Goal: Transaction & Acquisition: Purchase product/service

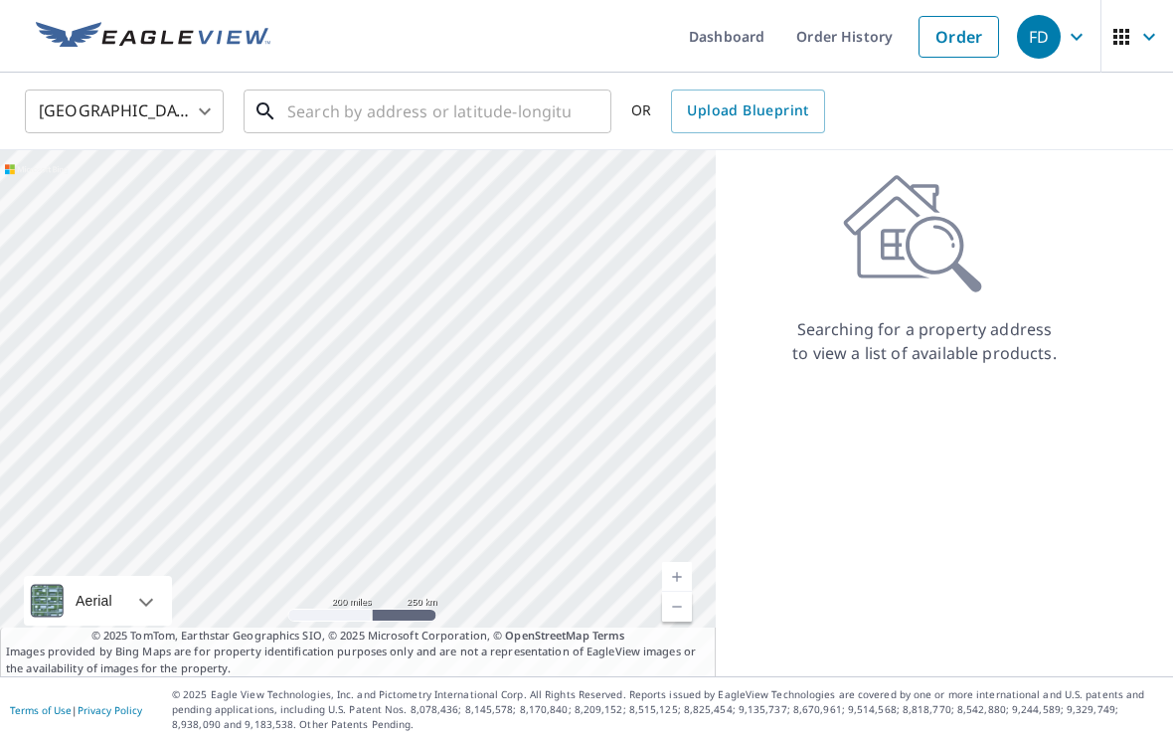
click at [482, 114] on input "text" at bounding box center [428, 112] width 283 height 56
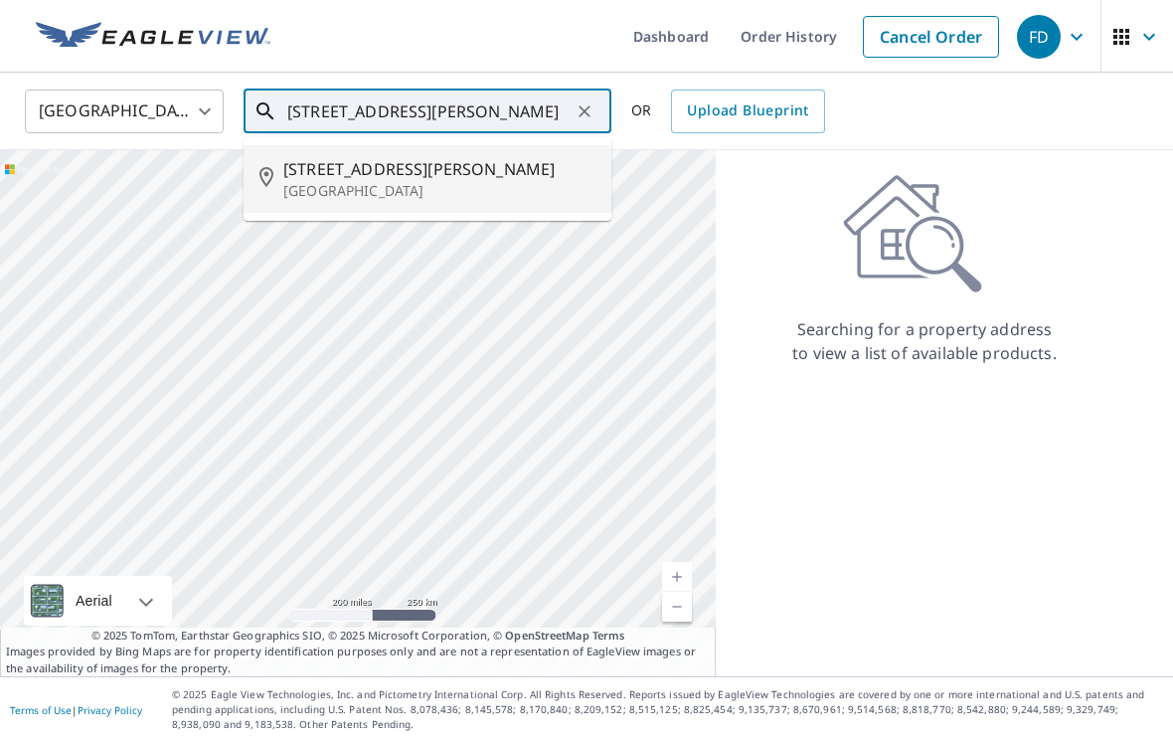
click at [396, 185] on p "[GEOGRAPHIC_DATA]" at bounding box center [439, 191] width 312 height 20
type input "[STREET_ADDRESS][PERSON_NAME]"
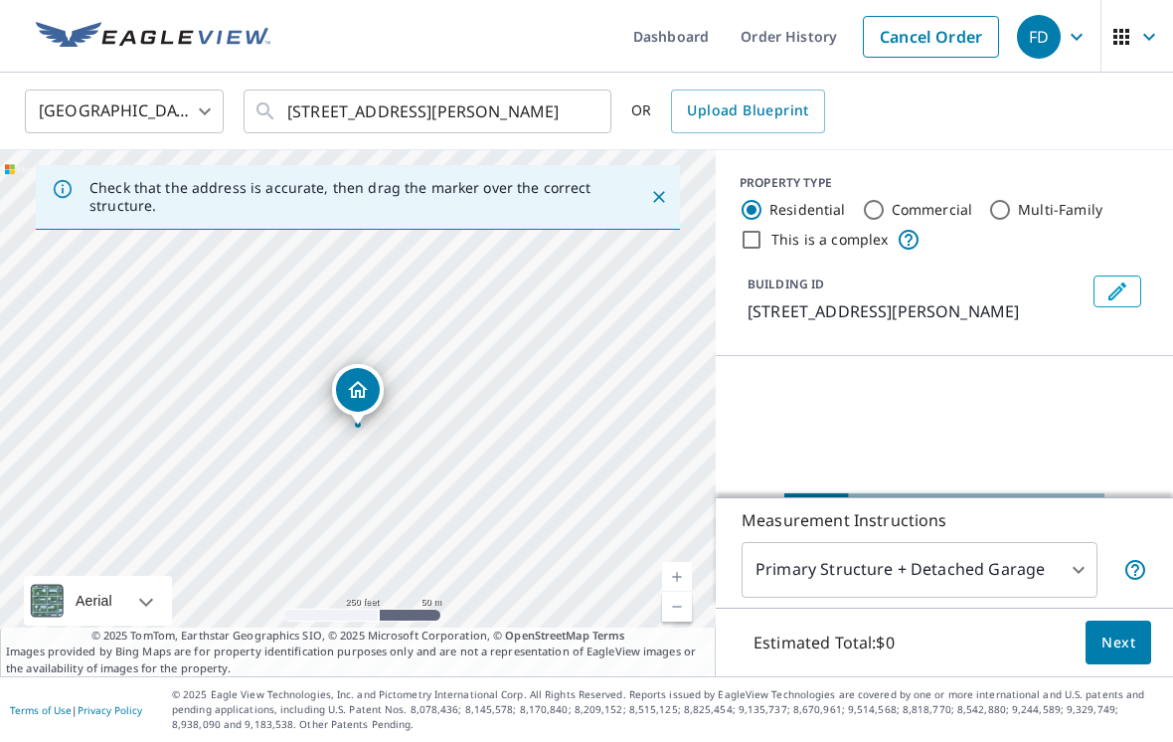
click at [685, 592] on link "Current Level 17, Zoom In" at bounding box center [677, 577] width 30 height 30
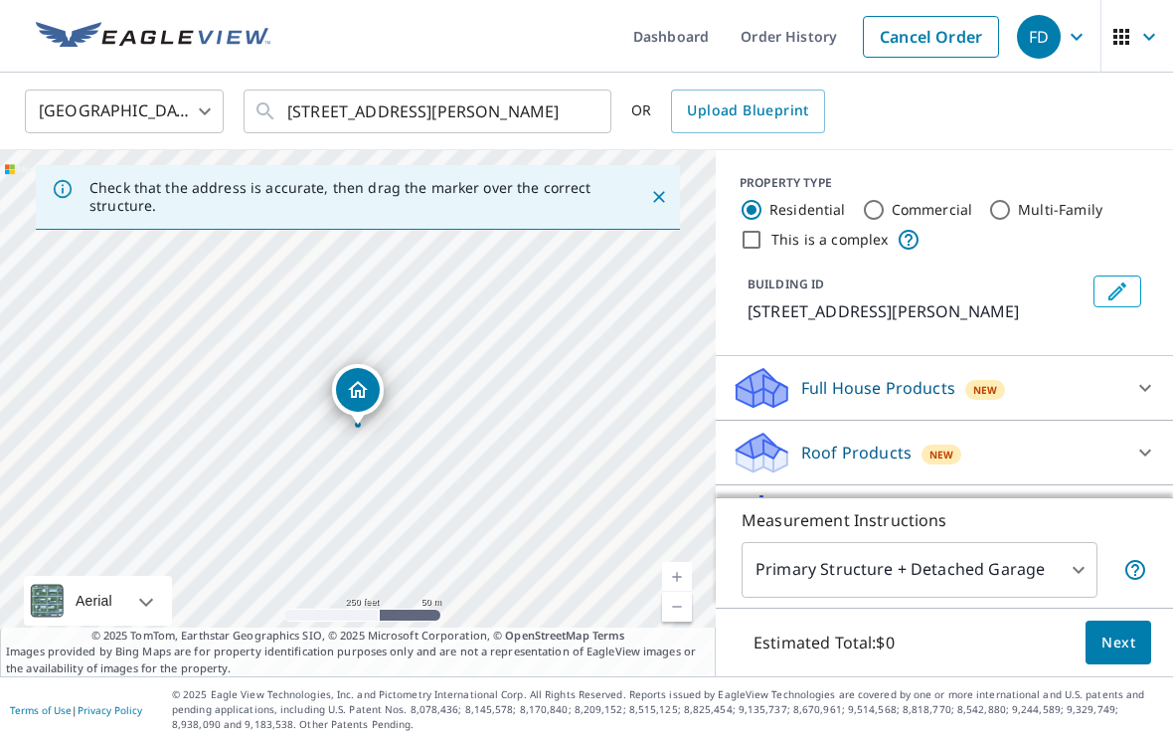
click at [690, 592] on link "Current Level 17, Zoom In" at bounding box center [677, 577] width 30 height 30
click at [688, 592] on link "Current Level 18, Zoom In" at bounding box center [677, 577] width 30 height 30
click at [685, 592] on link "Current Level 19, Zoom In" at bounding box center [677, 577] width 30 height 30
click at [692, 596] on div "[STREET_ADDRESS][PERSON_NAME]" at bounding box center [358, 413] width 716 height 526
click at [685, 592] on link "Current Level 20, Zoom In Disabled" at bounding box center [677, 577] width 30 height 30
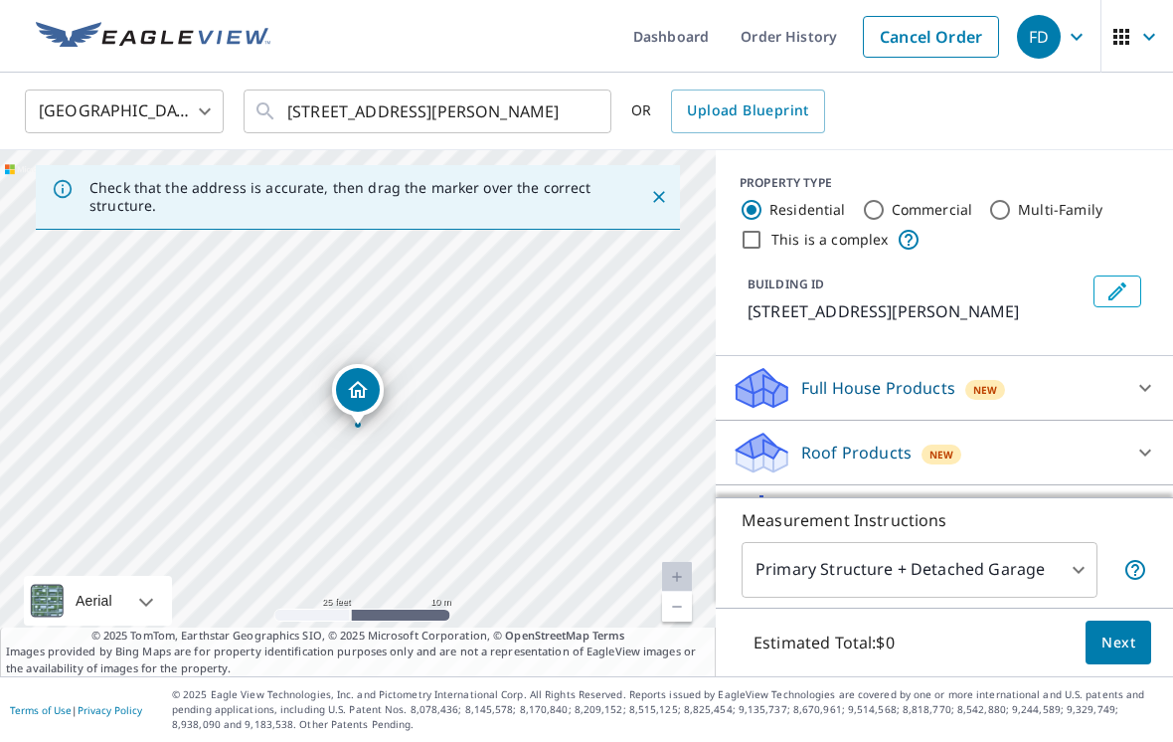
click at [1115, 655] on span "Next" at bounding box center [1119, 642] width 34 height 25
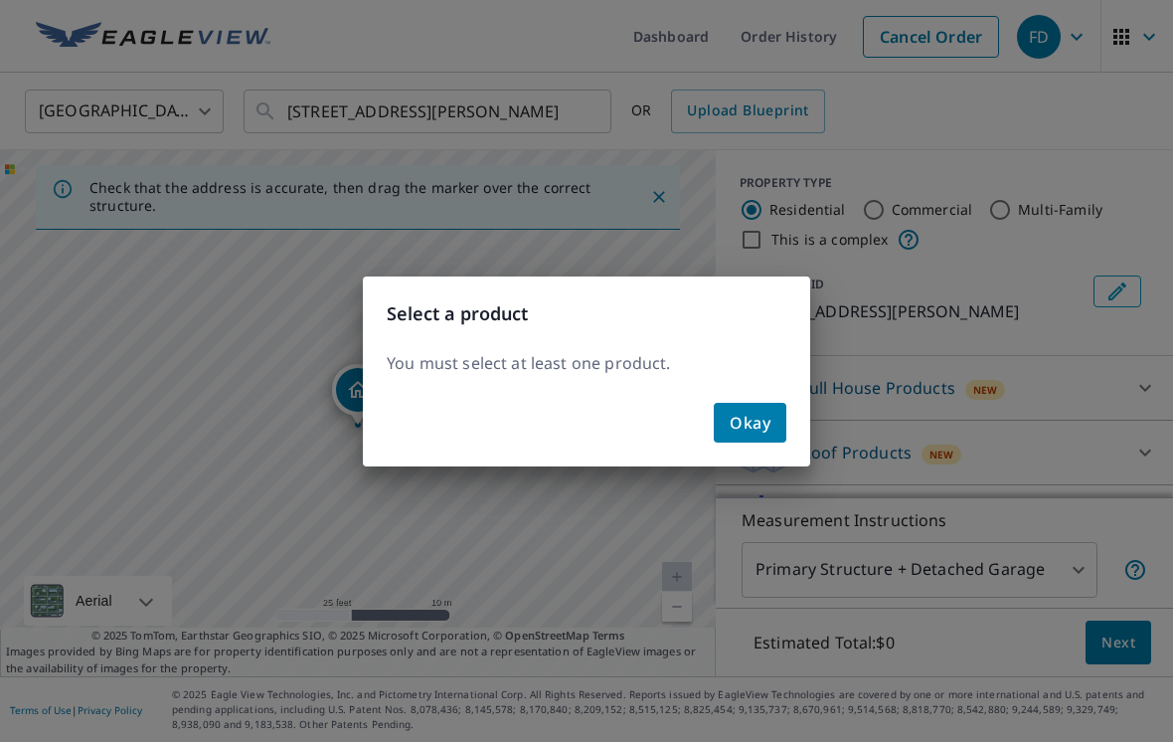
click at [770, 421] on button "Okay" at bounding box center [750, 423] width 73 height 40
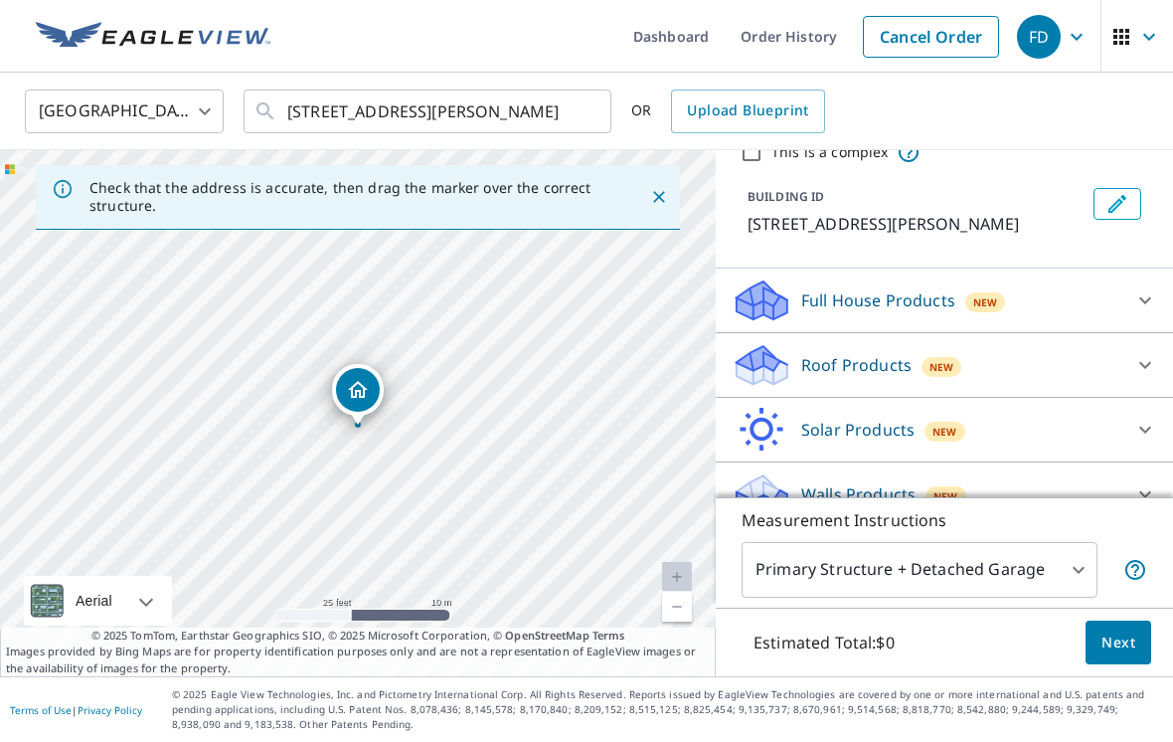
scroll to position [86, 0]
click at [1071, 599] on body "FD FD Dashboard Order History Cancel Order FD [GEOGRAPHIC_DATA] [GEOGRAPHIC_DAT…" at bounding box center [586, 371] width 1173 height 742
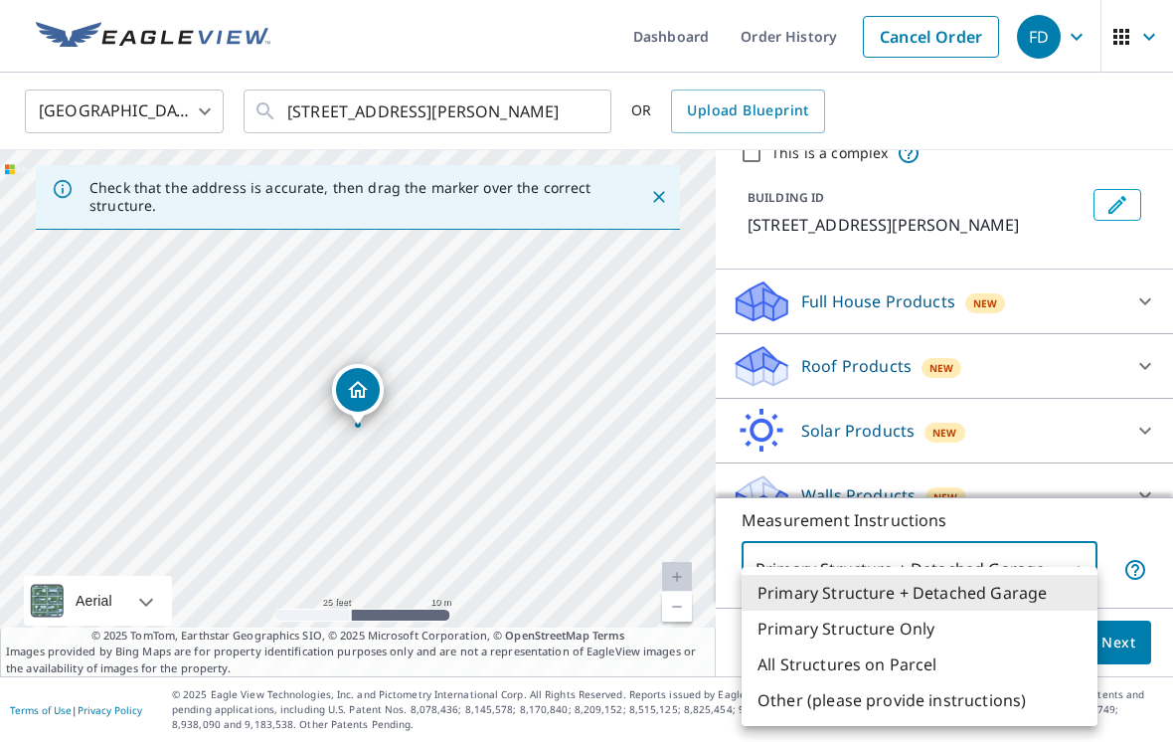
click at [1048, 594] on li "Primary Structure + Detached Garage" at bounding box center [920, 593] width 356 height 36
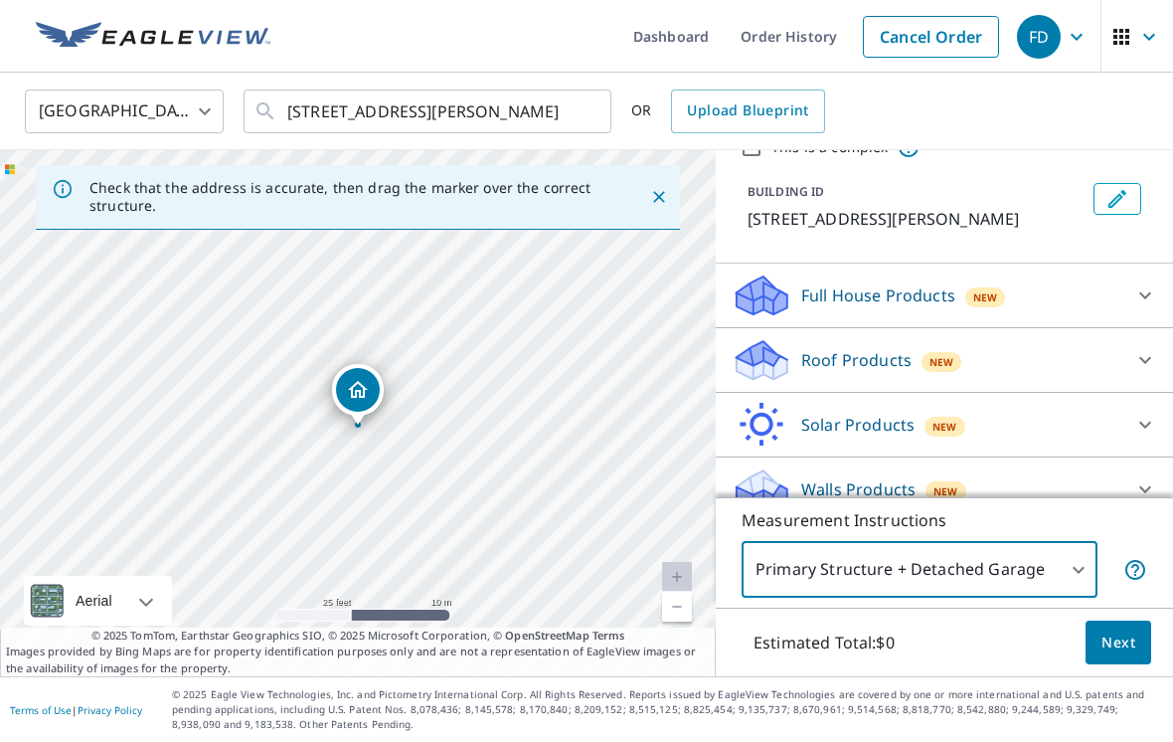
click at [1139, 665] on button "Next" at bounding box center [1119, 642] width 66 height 45
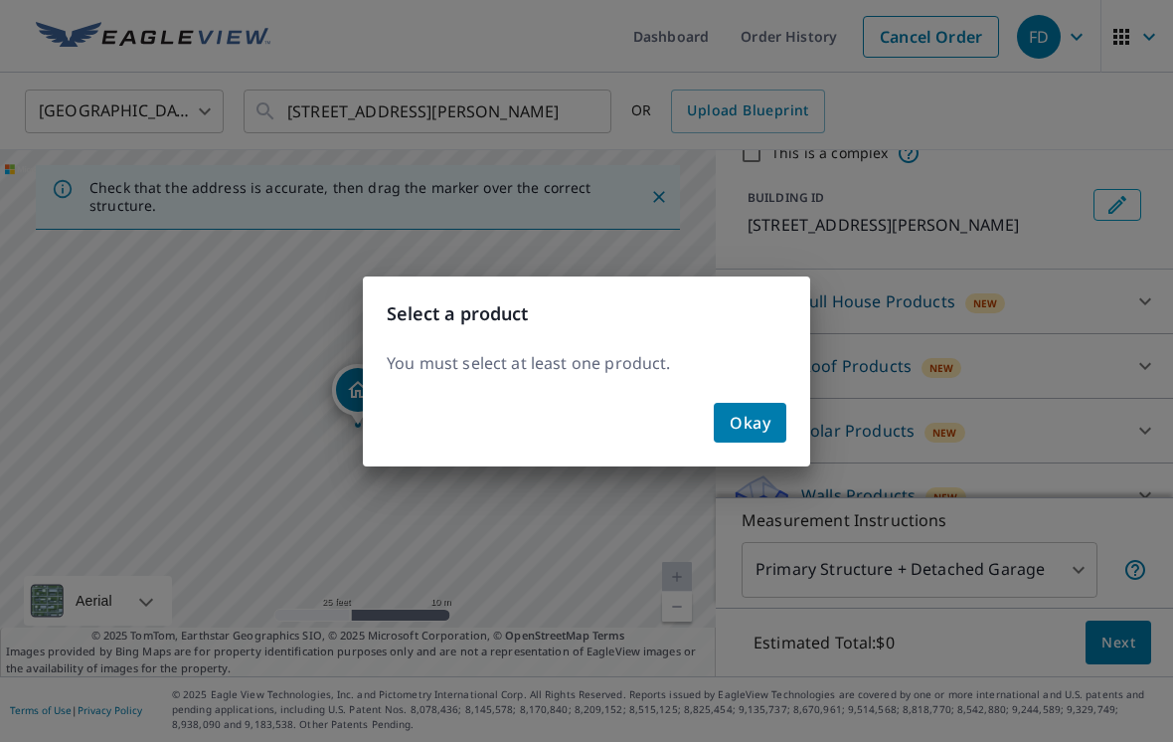
click at [772, 428] on button "Okay" at bounding box center [750, 423] width 73 height 40
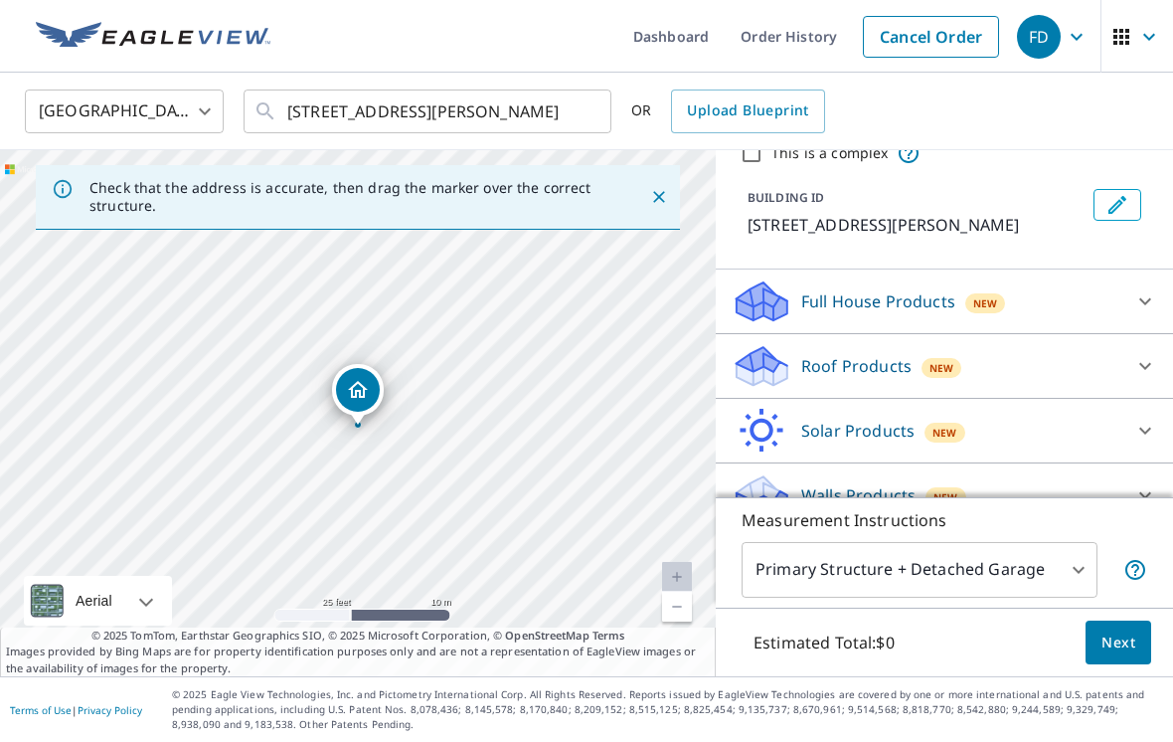
click at [1133, 299] on icon at bounding box center [1145, 301] width 24 height 24
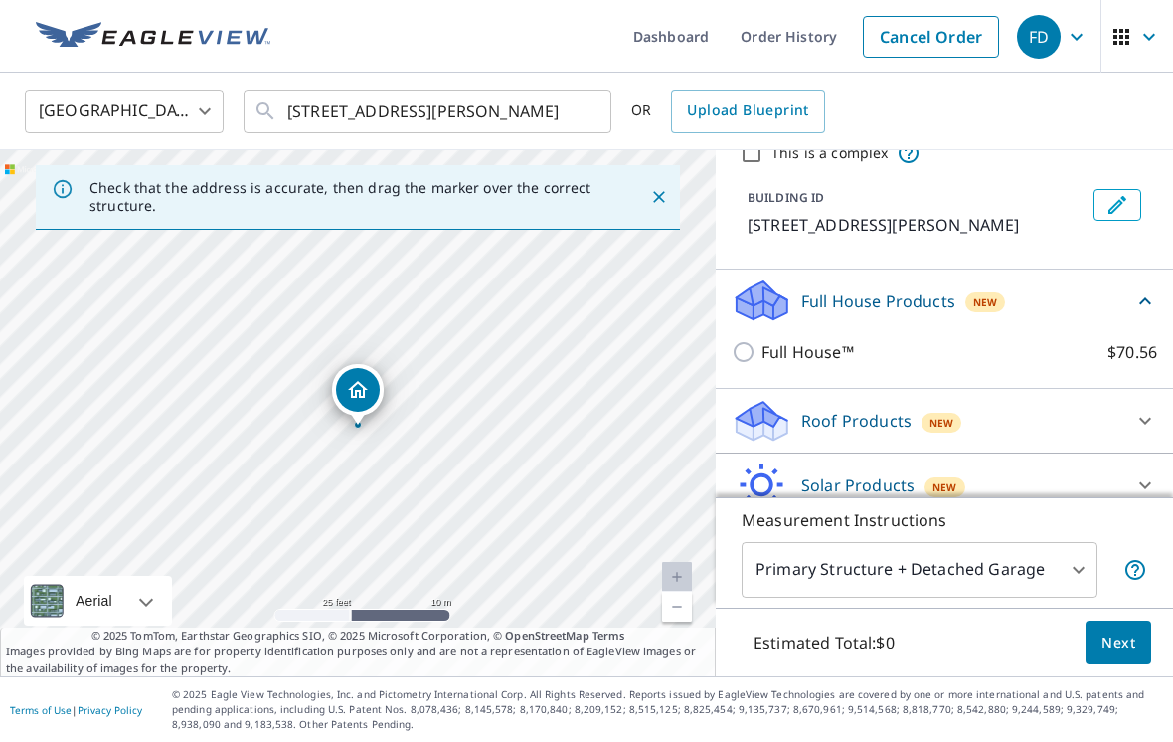
scroll to position [85, 0]
click at [1123, 302] on div "Full House Products New" at bounding box center [933, 301] width 402 height 47
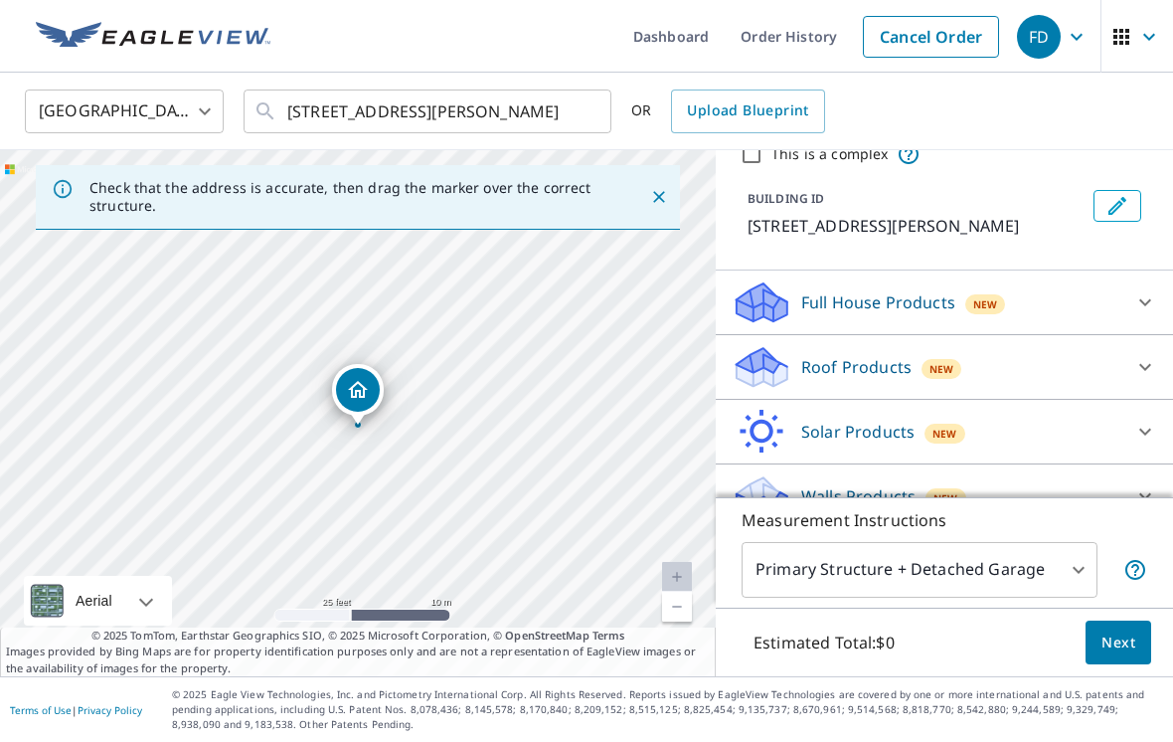
click at [1150, 367] on icon at bounding box center [1145, 367] width 24 height 24
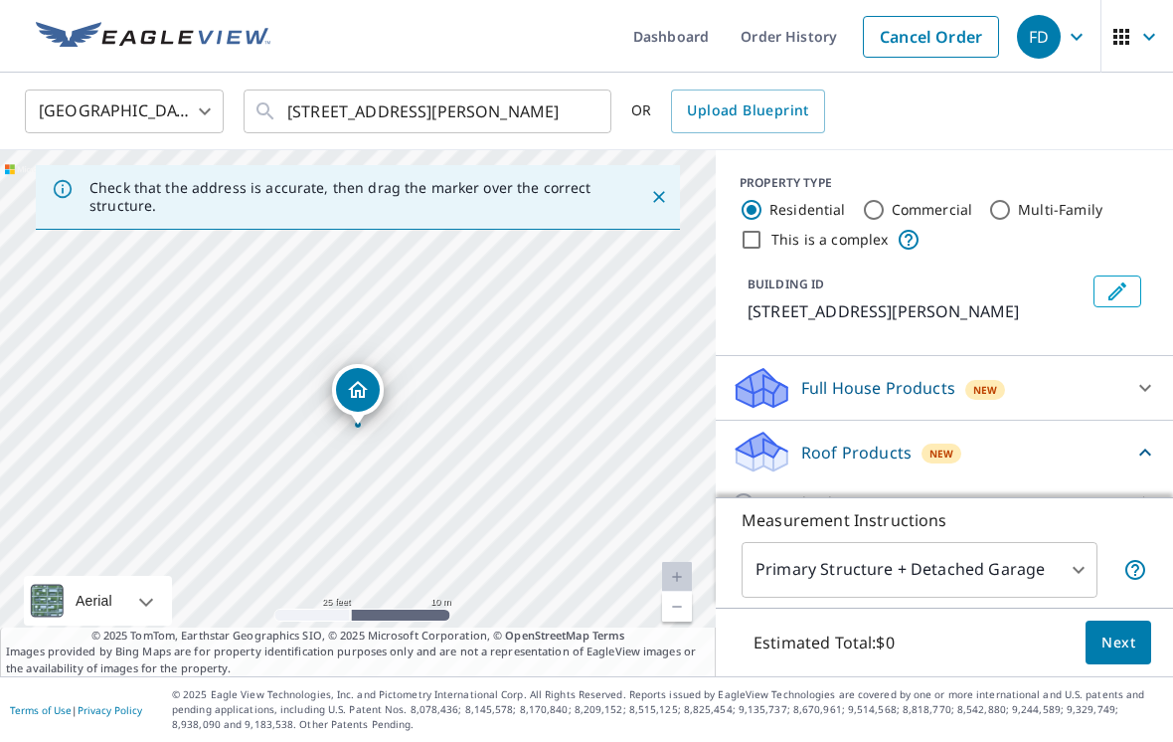
scroll to position [0, 0]
click at [934, 38] on link "Cancel Order" at bounding box center [931, 37] width 136 height 42
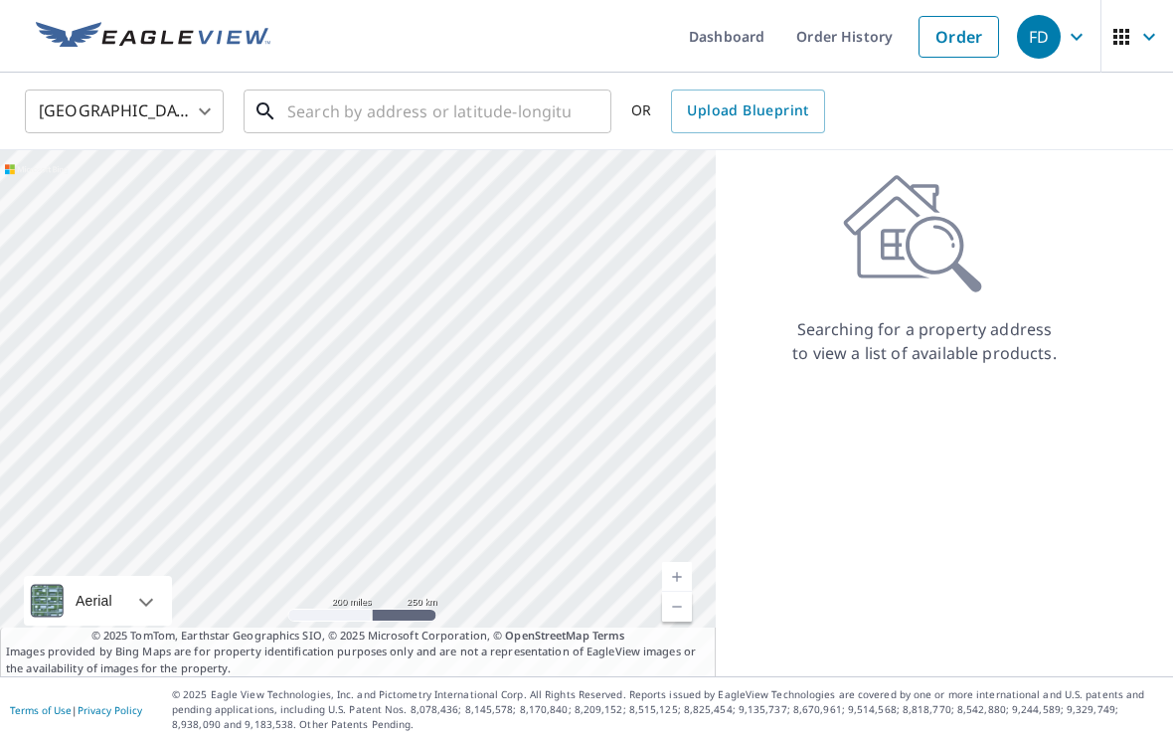
click at [532, 126] on input "text" at bounding box center [428, 112] width 283 height 56
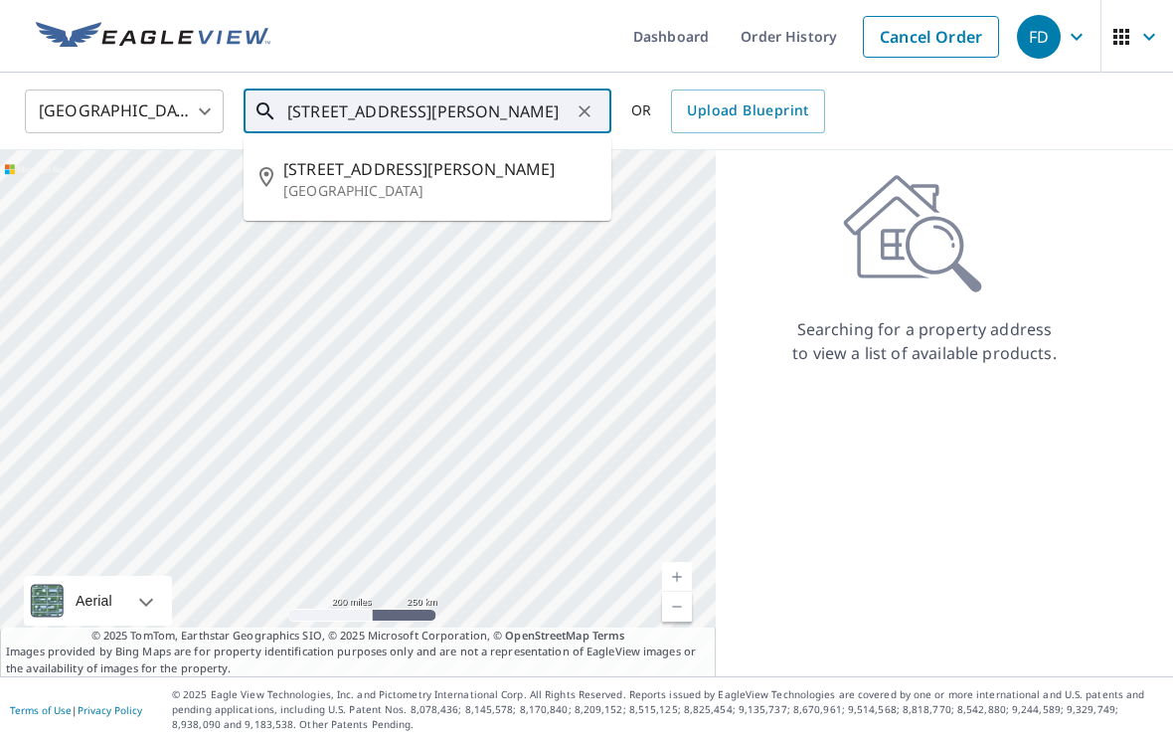
click at [561, 174] on span "[STREET_ADDRESS][PERSON_NAME]" at bounding box center [439, 169] width 312 height 24
type input "[STREET_ADDRESS][PERSON_NAME]"
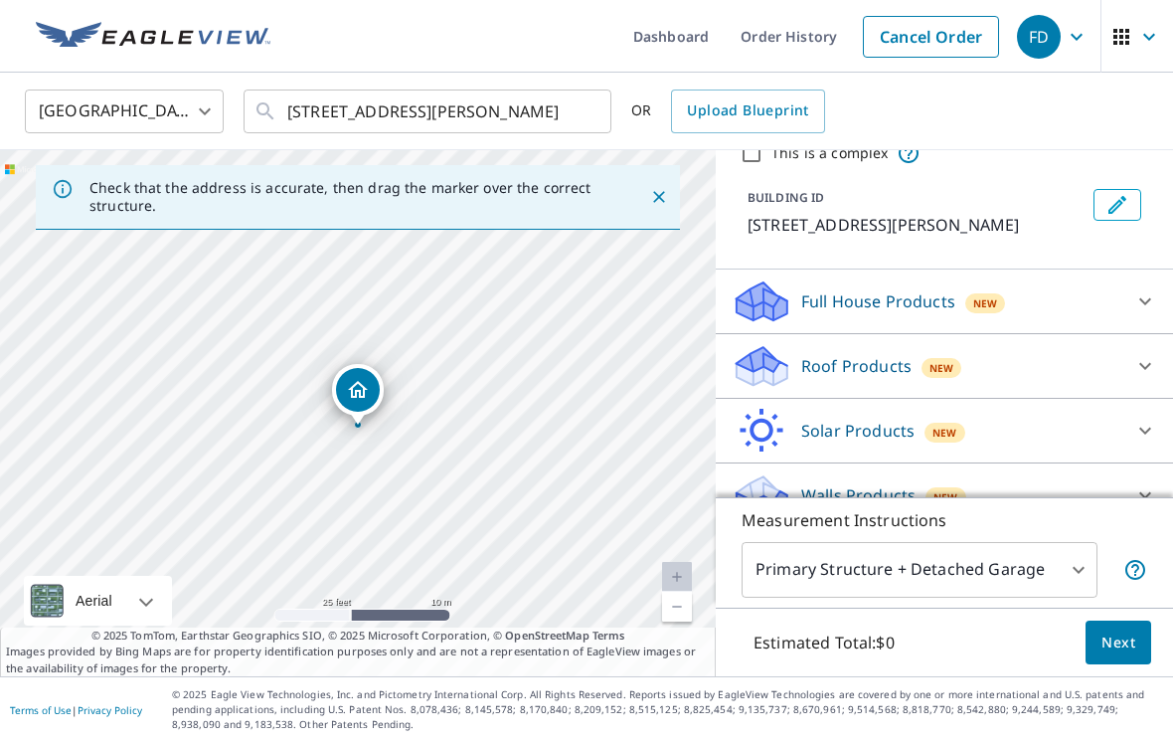
scroll to position [86, 0]
click at [1046, 598] on body "FD FD Dashboard Order History Cancel Order FD [GEOGRAPHIC_DATA] [GEOGRAPHIC_DAT…" at bounding box center [586, 371] width 1173 height 742
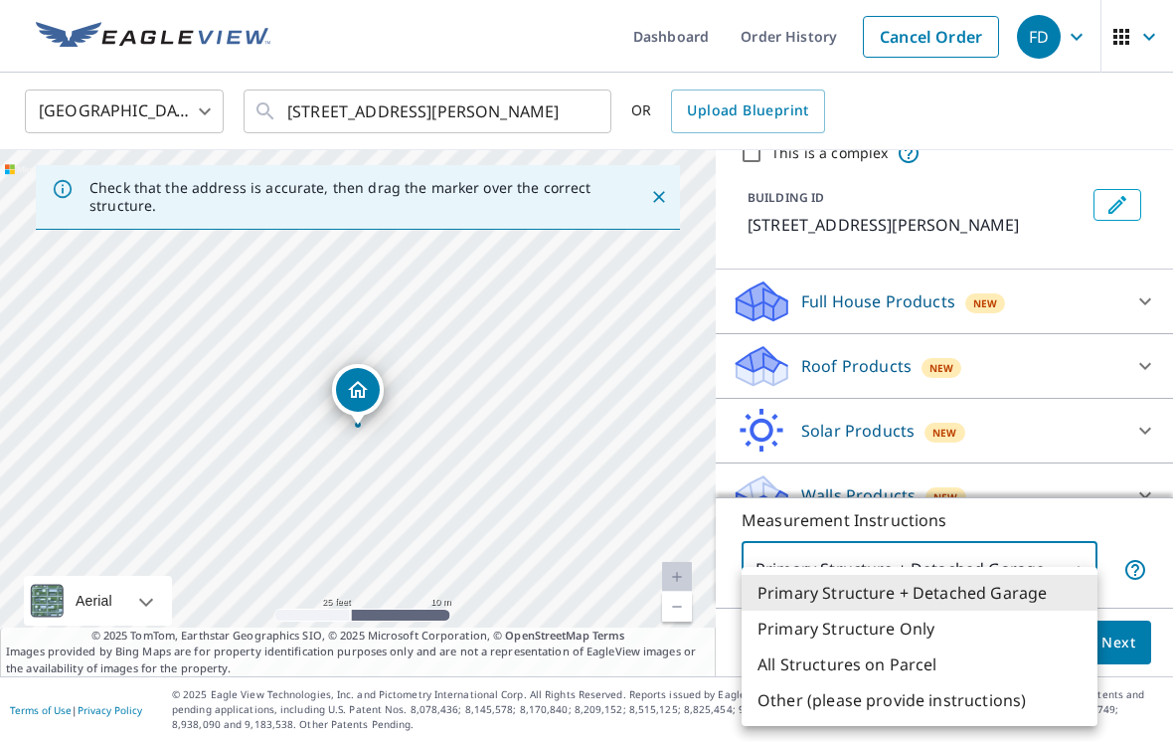
click at [1010, 590] on li "Primary Structure + Detached Garage" at bounding box center [920, 593] width 356 height 36
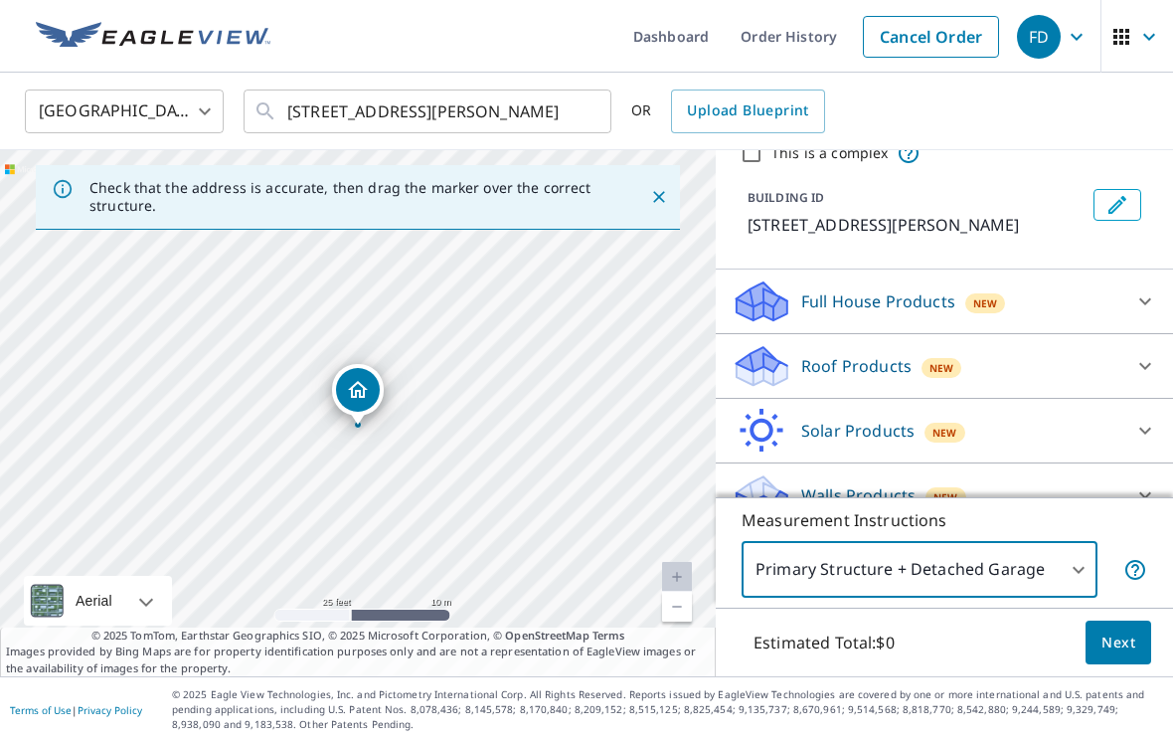
click at [1068, 358] on div "Roof Products New" at bounding box center [927, 366] width 390 height 47
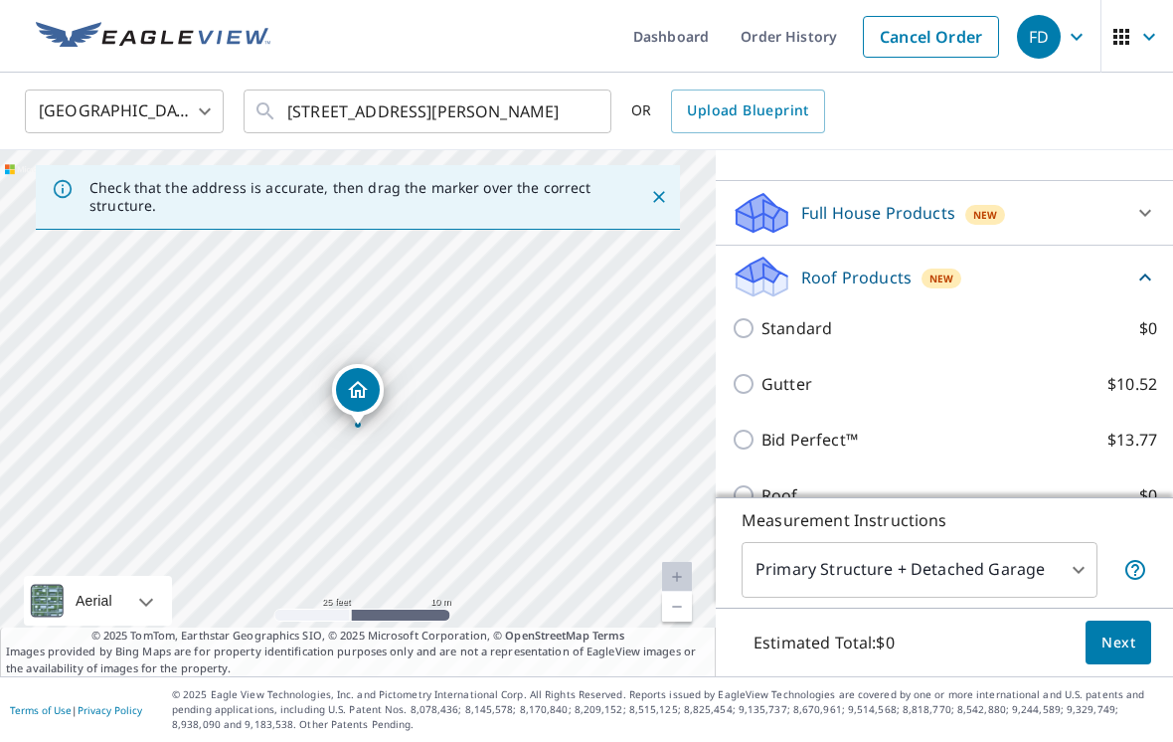
scroll to position [179, 0]
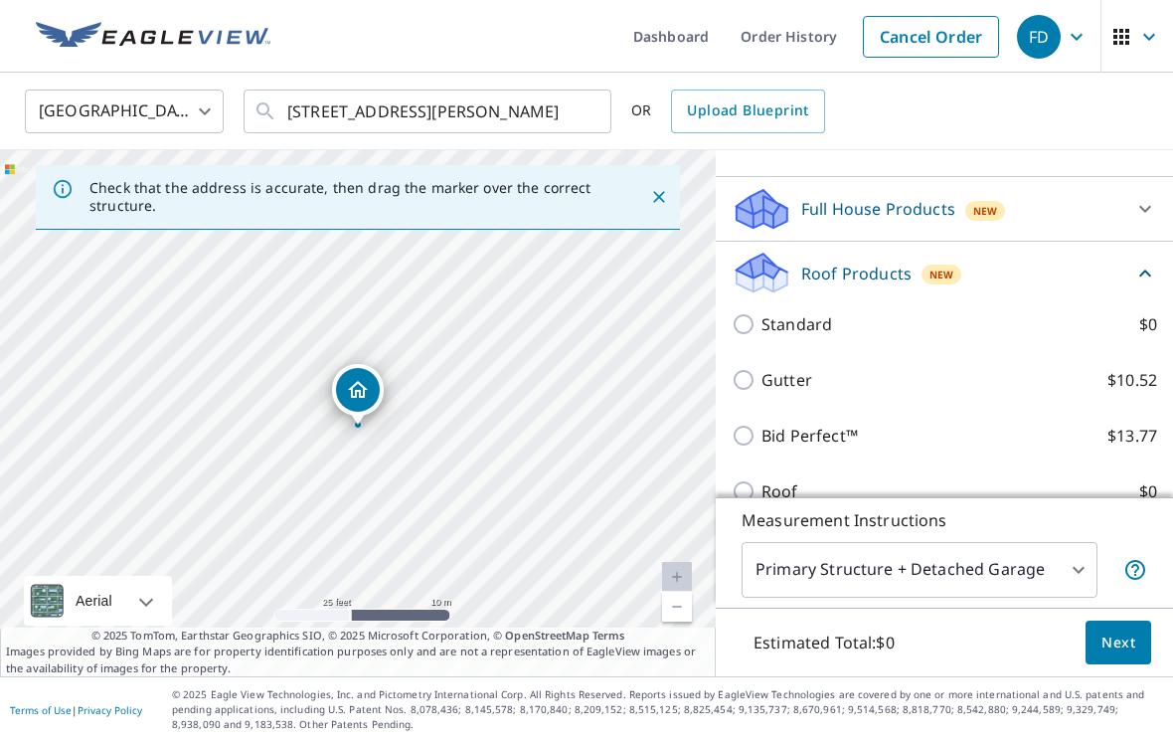
click at [1147, 326] on p "$0" at bounding box center [1148, 324] width 18 height 24
click at [762, 326] on input "Standard $0" at bounding box center [747, 324] width 30 height 24
checkbox input "true"
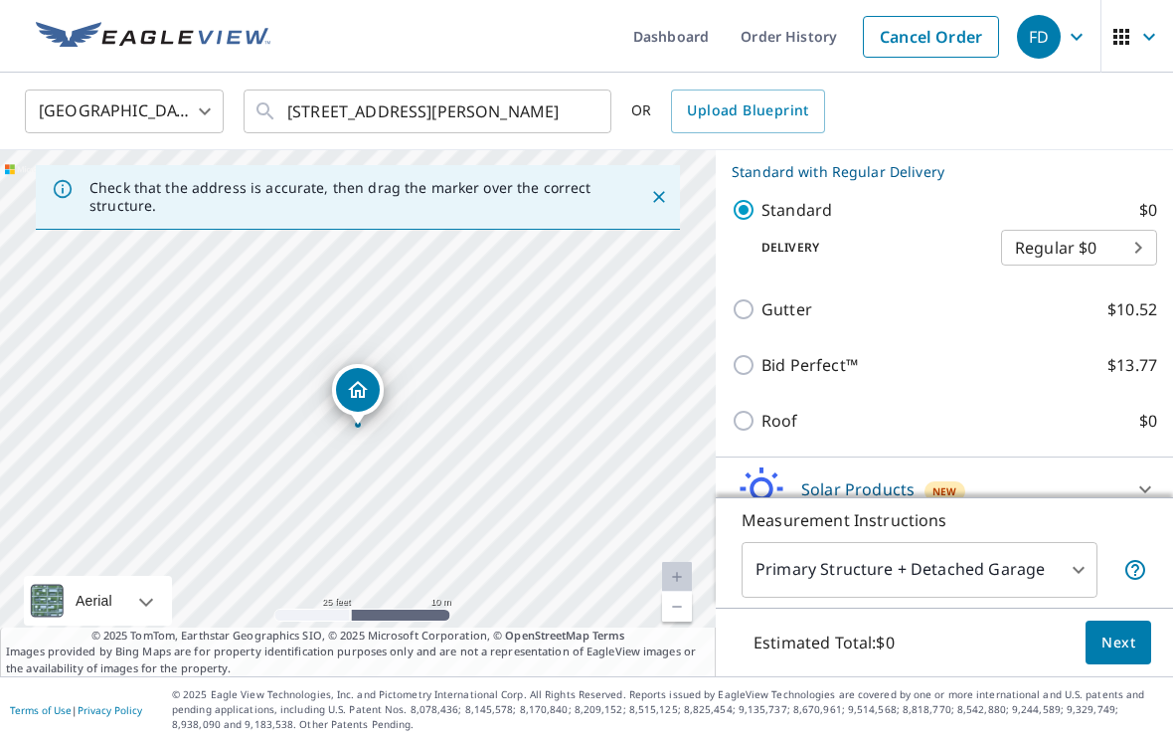
scroll to position [329, 0]
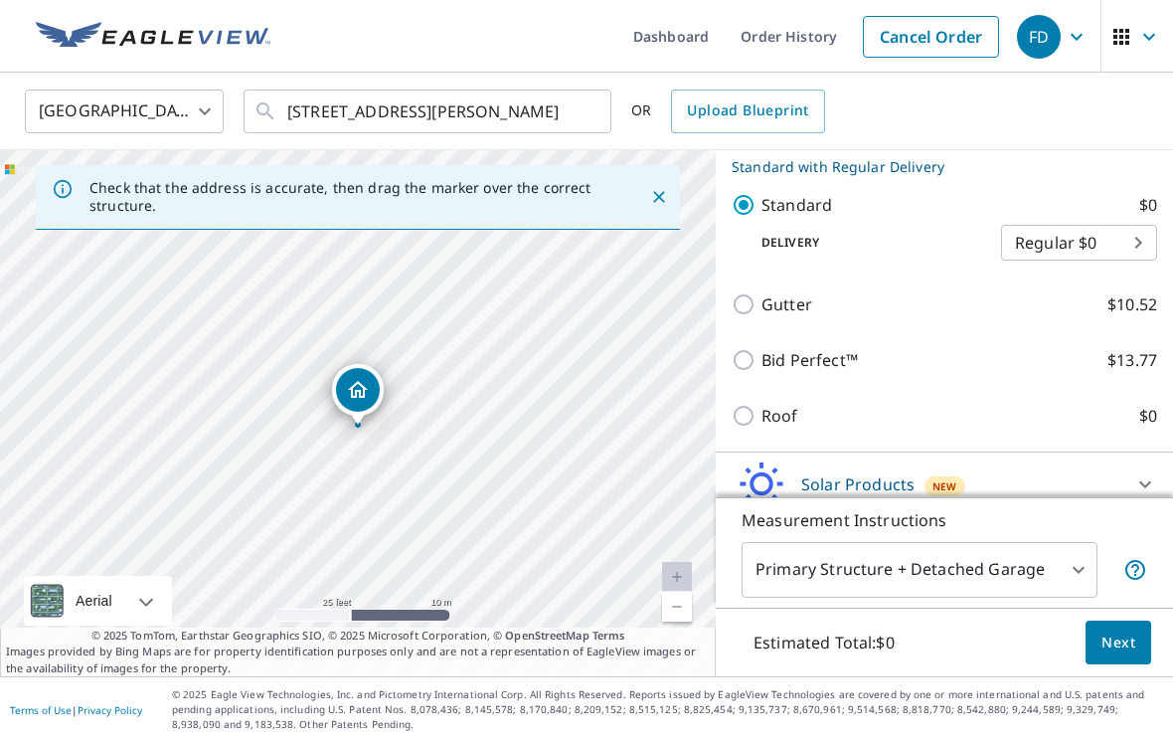
click at [1131, 307] on p "$10.52" at bounding box center [1132, 304] width 50 height 24
click at [762, 307] on input "Gutter $10.52" at bounding box center [747, 304] width 30 height 24
checkbox input "true"
checkbox input "false"
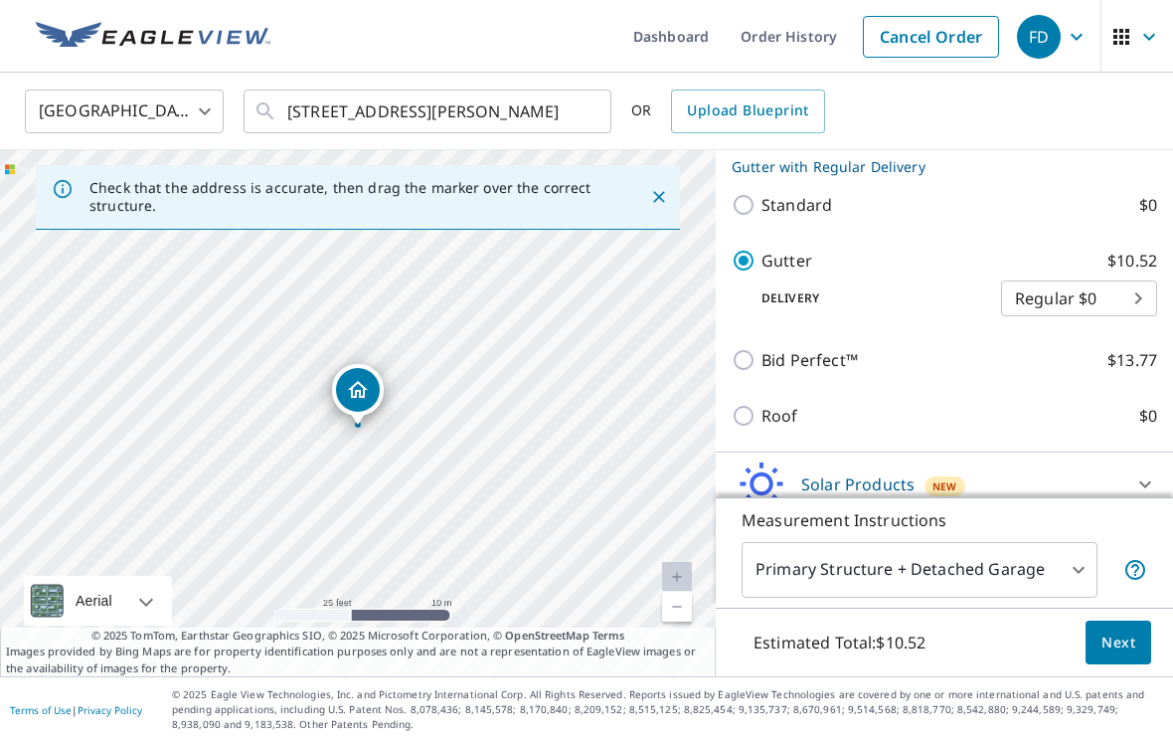
click at [1124, 348] on p "$13.77" at bounding box center [1132, 360] width 50 height 24
click at [762, 348] on input "Bid Perfect™ $13.77" at bounding box center [747, 360] width 30 height 24
checkbox input "true"
checkbox input "false"
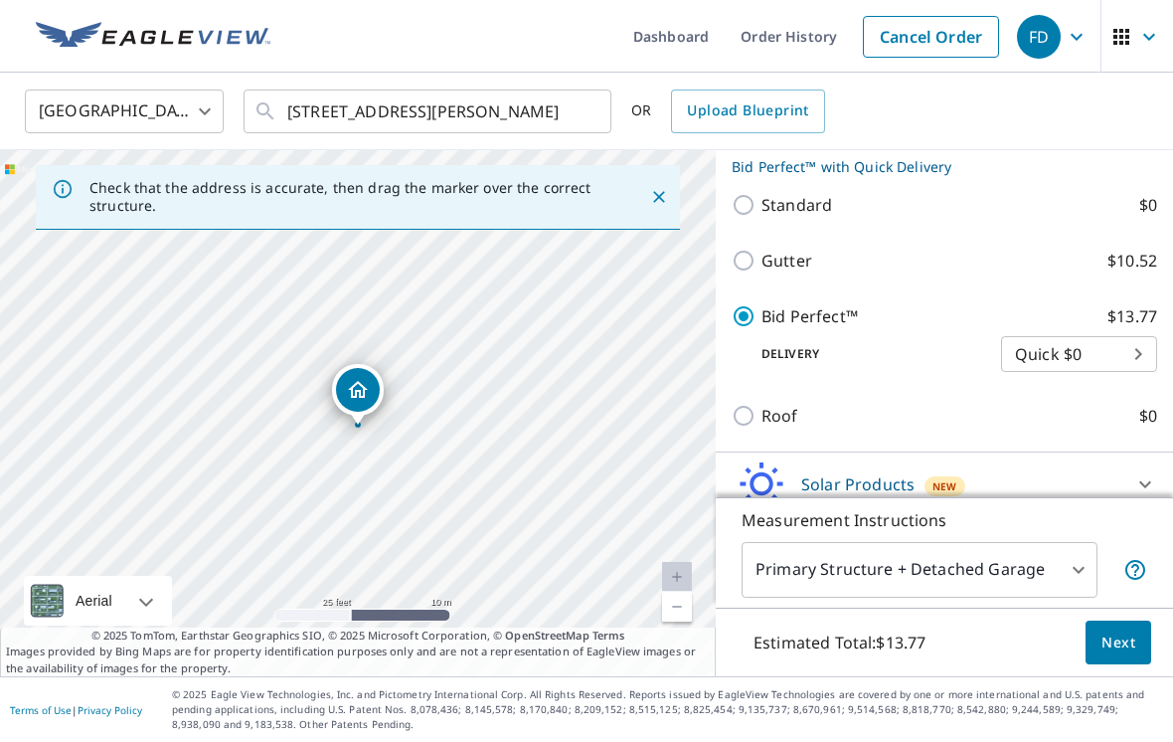
click at [1098, 408] on label "Roof $0" at bounding box center [960, 416] width 396 height 24
click at [762, 408] on input "Roof $0" at bounding box center [747, 416] width 30 height 24
checkbox input "true"
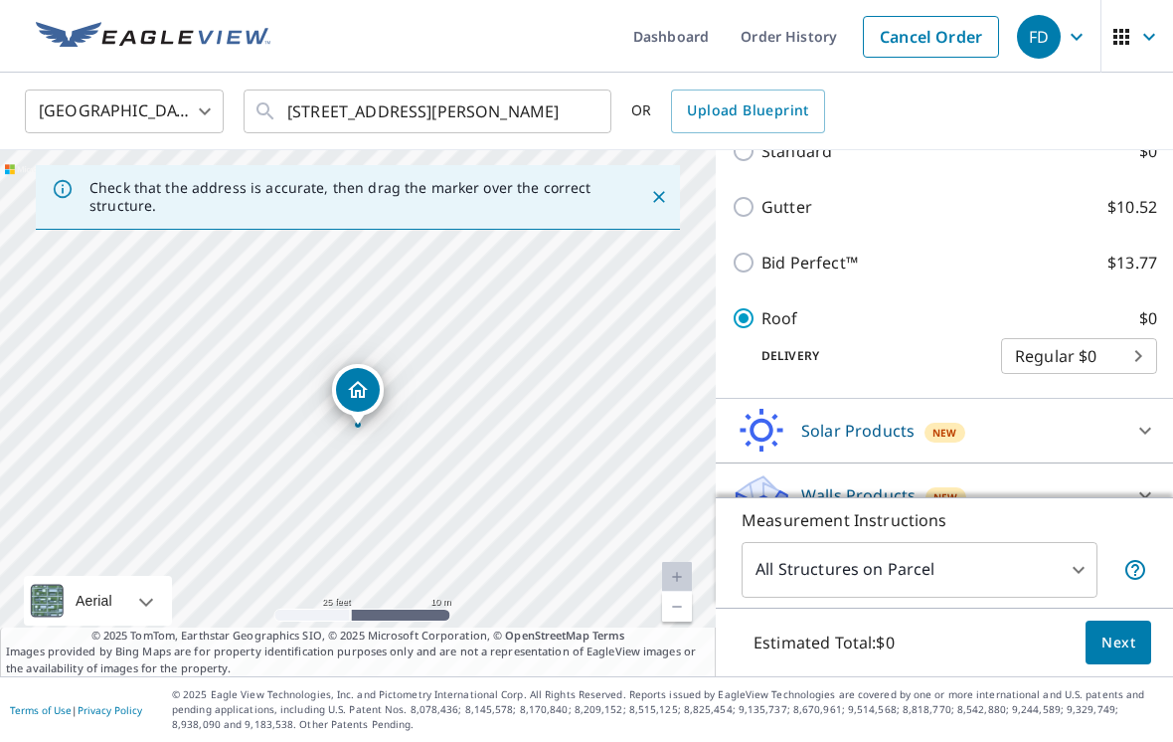
type input "3"
checkbox input "false"
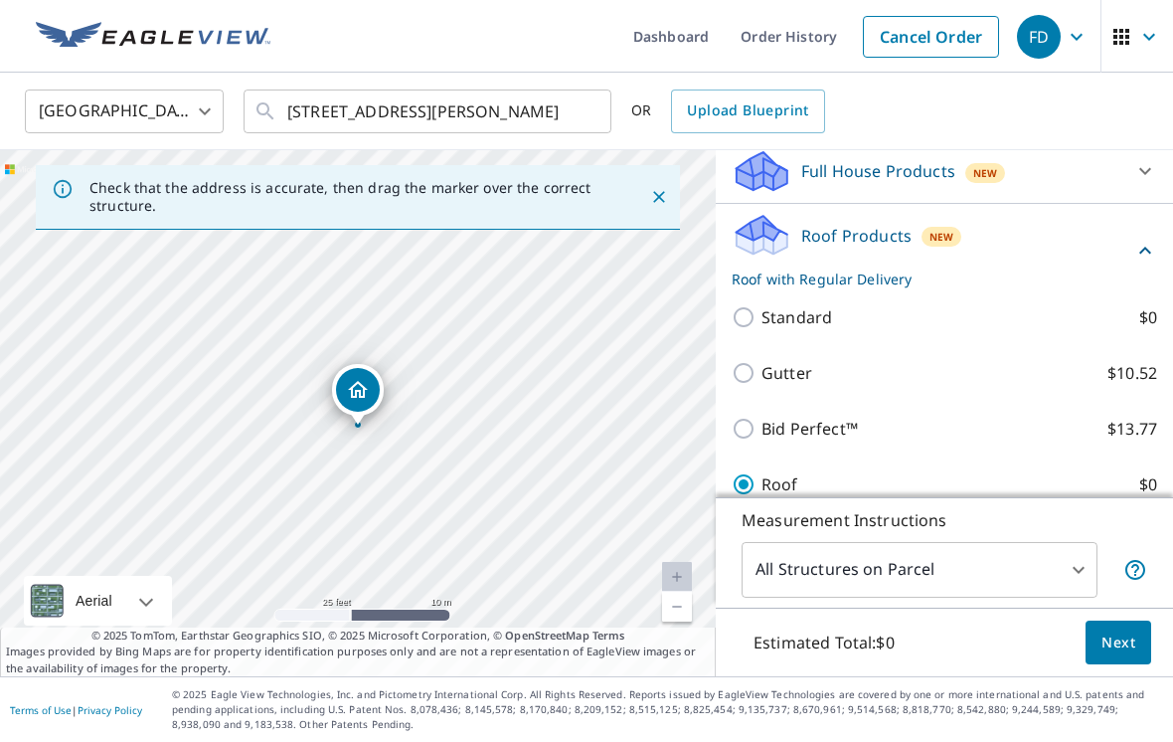
scroll to position [162, 0]
click at [1104, 306] on label "Standard $0" at bounding box center [960, 318] width 396 height 24
click at [762, 306] on input "Standard $0" at bounding box center [747, 318] width 30 height 24
checkbox input "true"
checkbox input "false"
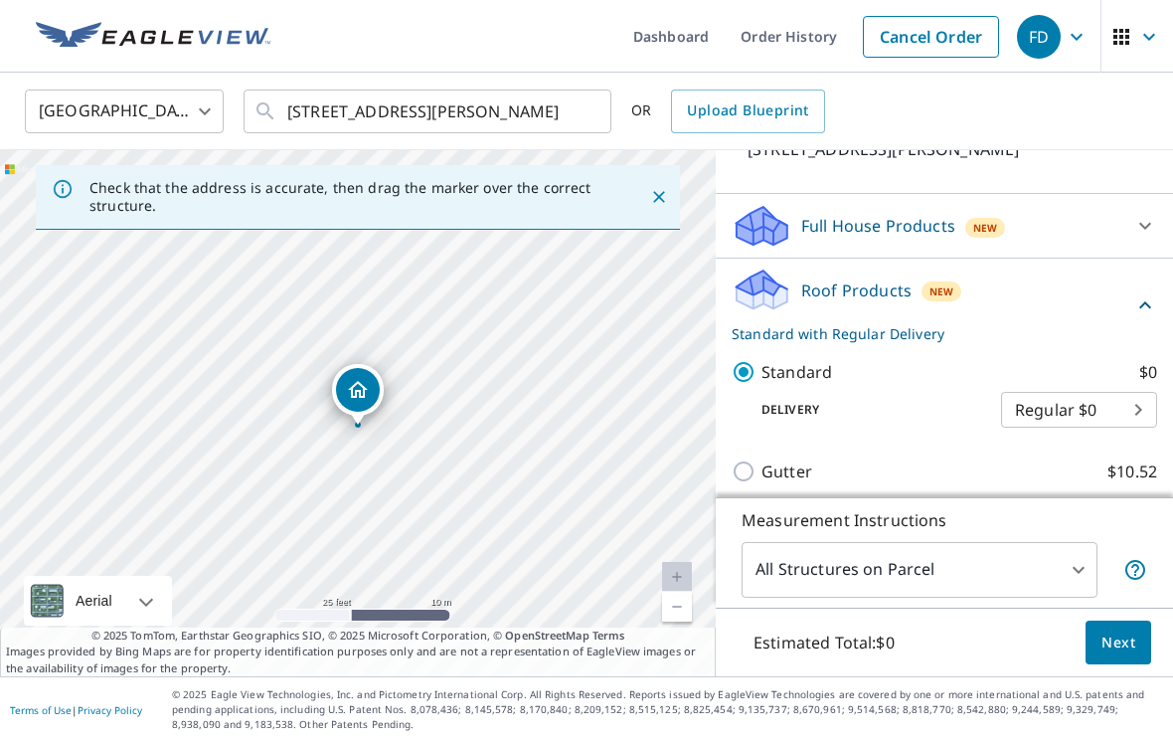
click at [918, 317] on div "Roof Products New Standard with Regular Delivery" at bounding box center [933, 305] width 402 height 78
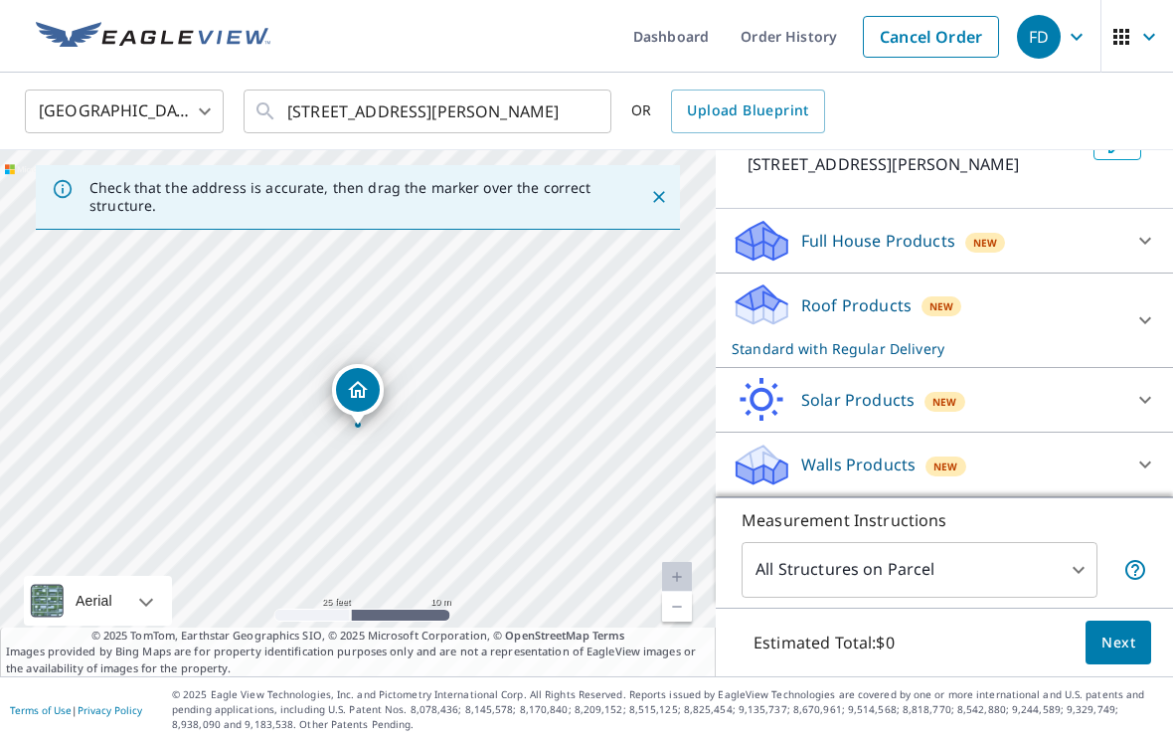
scroll to position [116, 0]
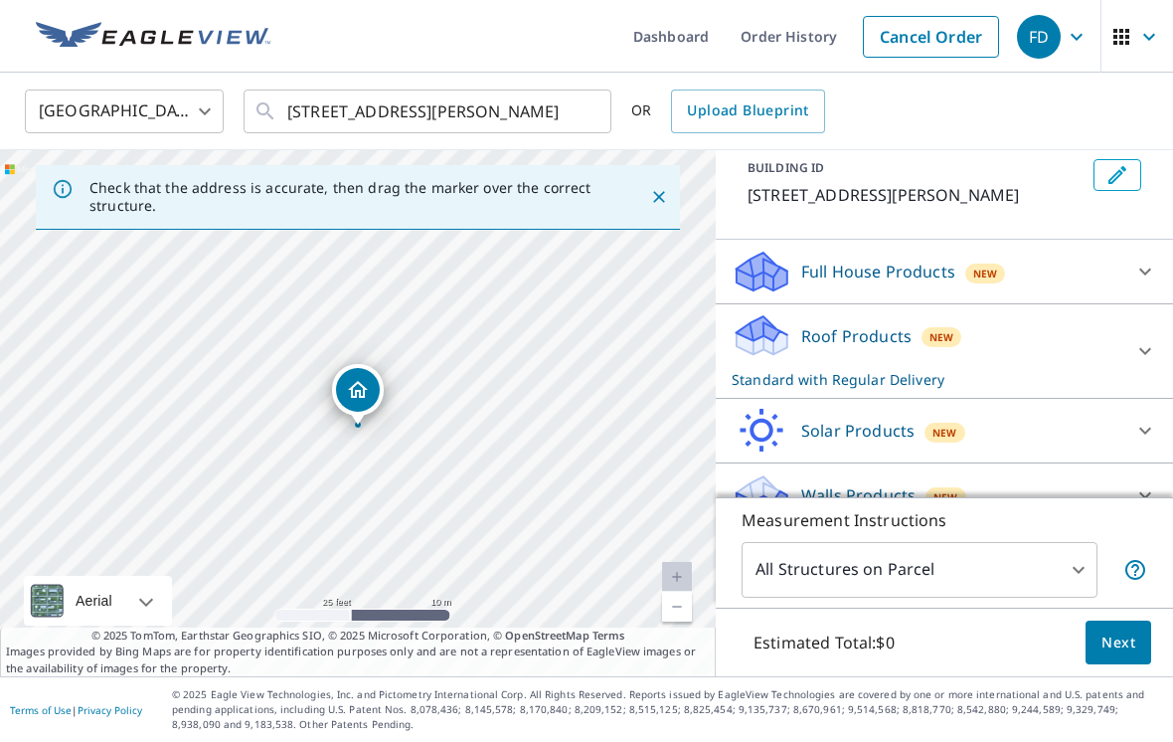
click at [919, 383] on p "Standard with Regular Delivery" at bounding box center [927, 379] width 390 height 21
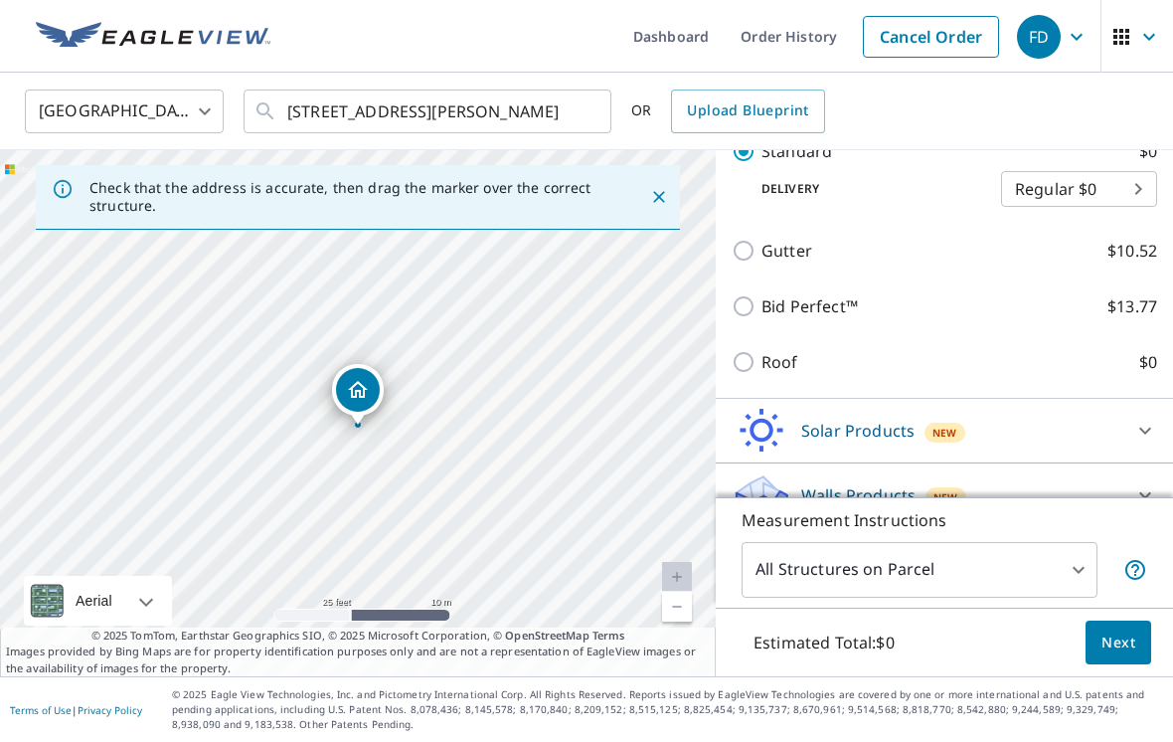
click at [1064, 418] on div "Solar Products New" at bounding box center [927, 431] width 390 height 47
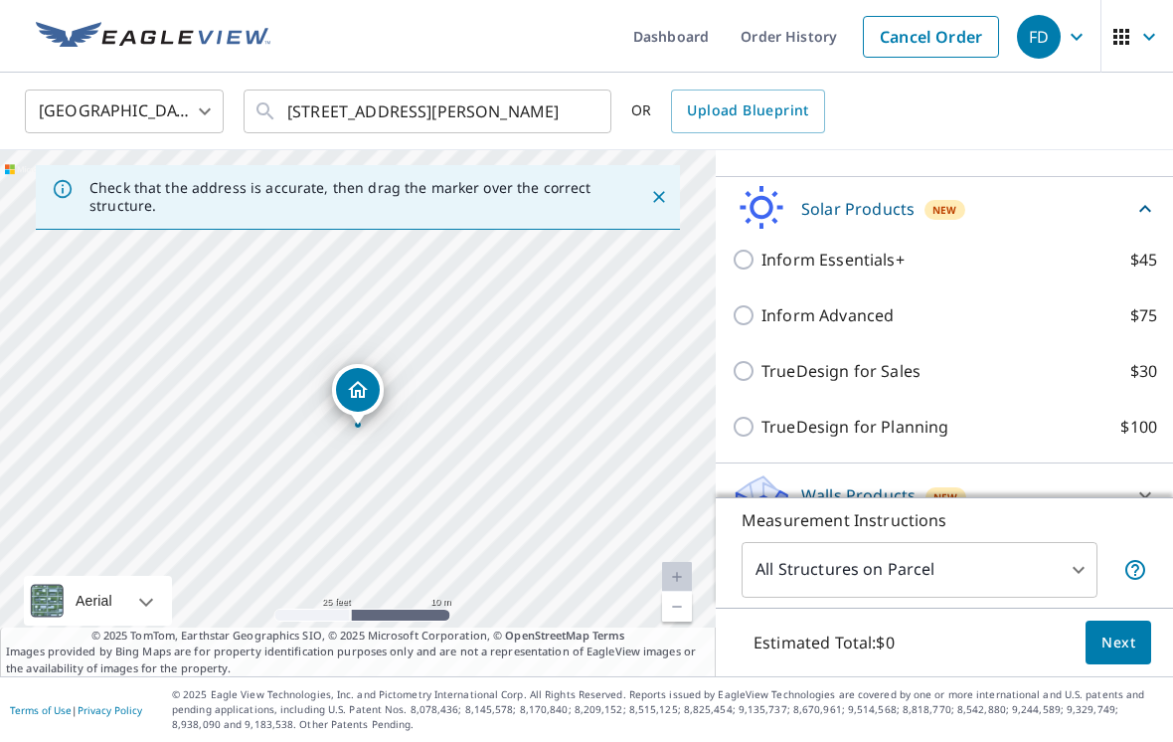
click at [1039, 485] on div "Walls Products New" at bounding box center [927, 495] width 390 height 47
click at [1039, 499] on div "Walls Products New" at bounding box center [933, 495] width 402 height 47
click at [1041, 484] on div "Walls Products New" at bounding box center [927, 495] width 390 height 47
click at [1044, 488] on div "Walls Products New" at bounding box center [933, 495] width 402 height 47
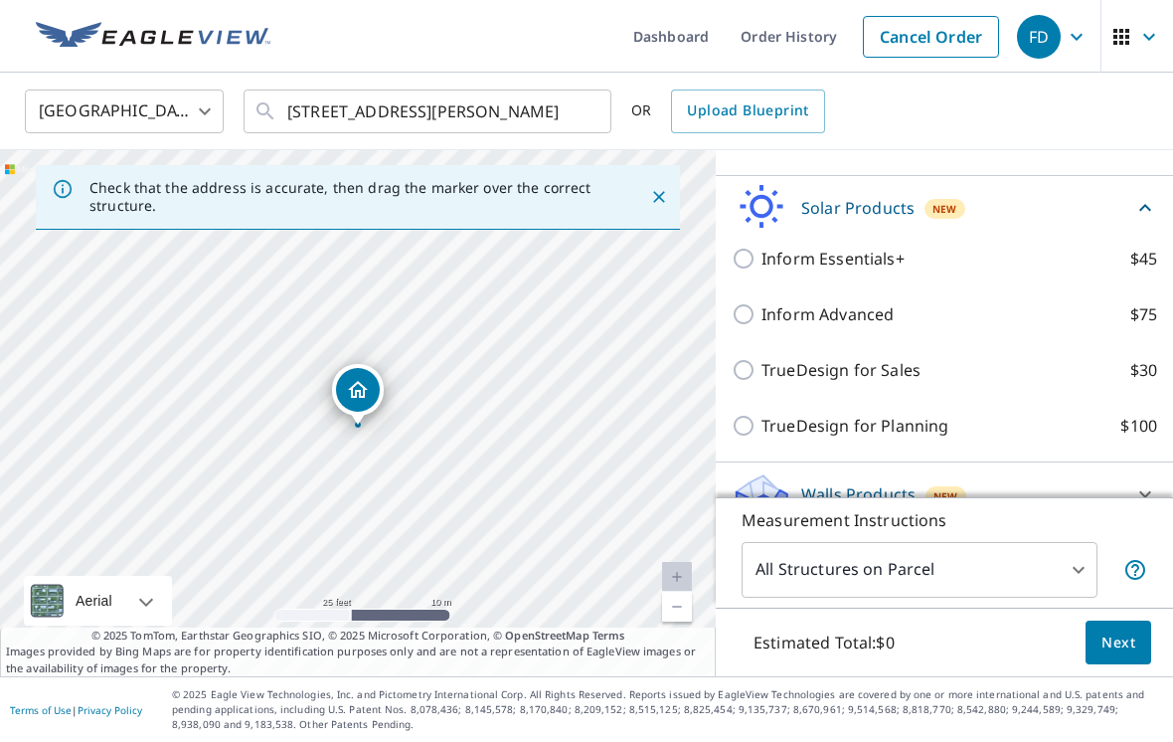
click at [1140, 482] on icon at bounding box center [1145, 494] width 24 height 24
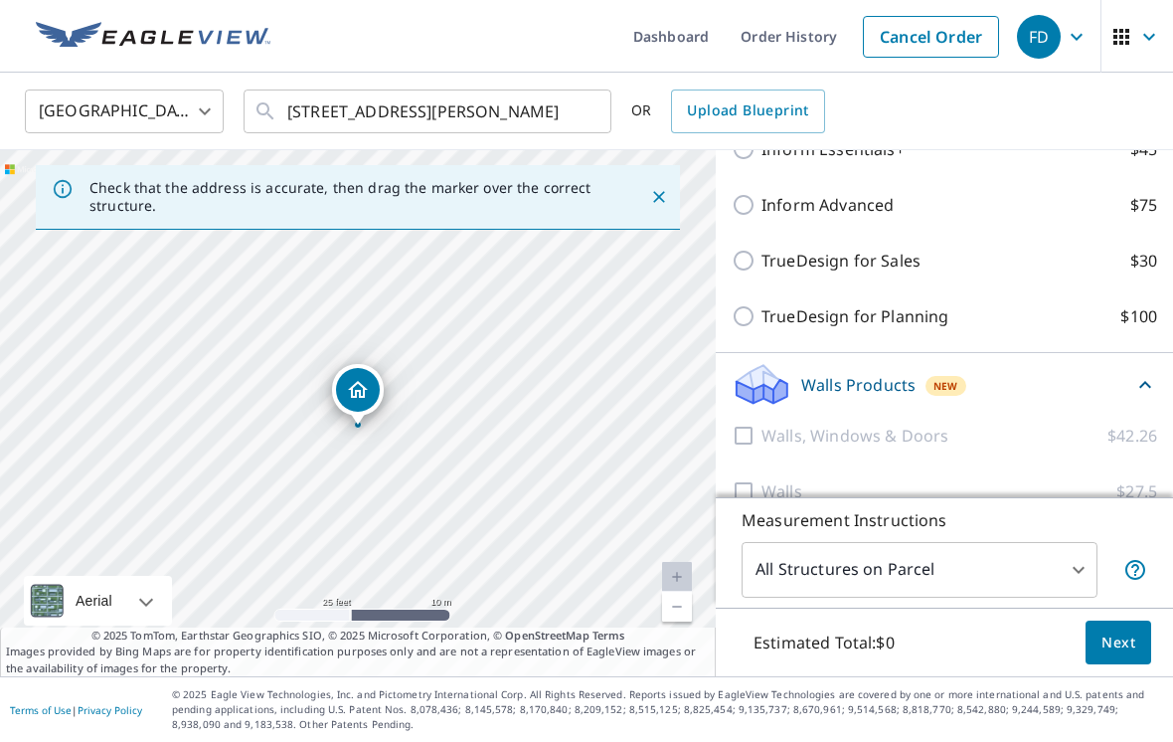
click at [1142, 382] on icon at bounding box center [1145, 384] width 12 height 7
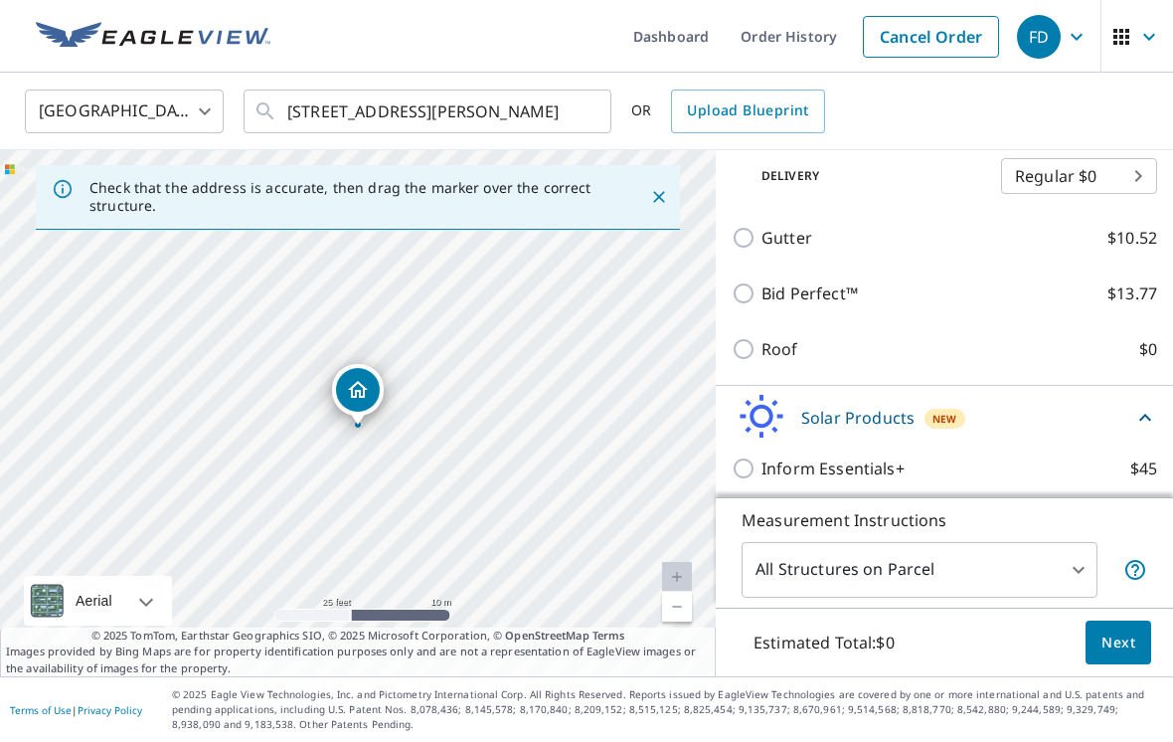
click at [1141, 402] on div "Solar Products New" at bounding box center [944, 417] width 425 height 47
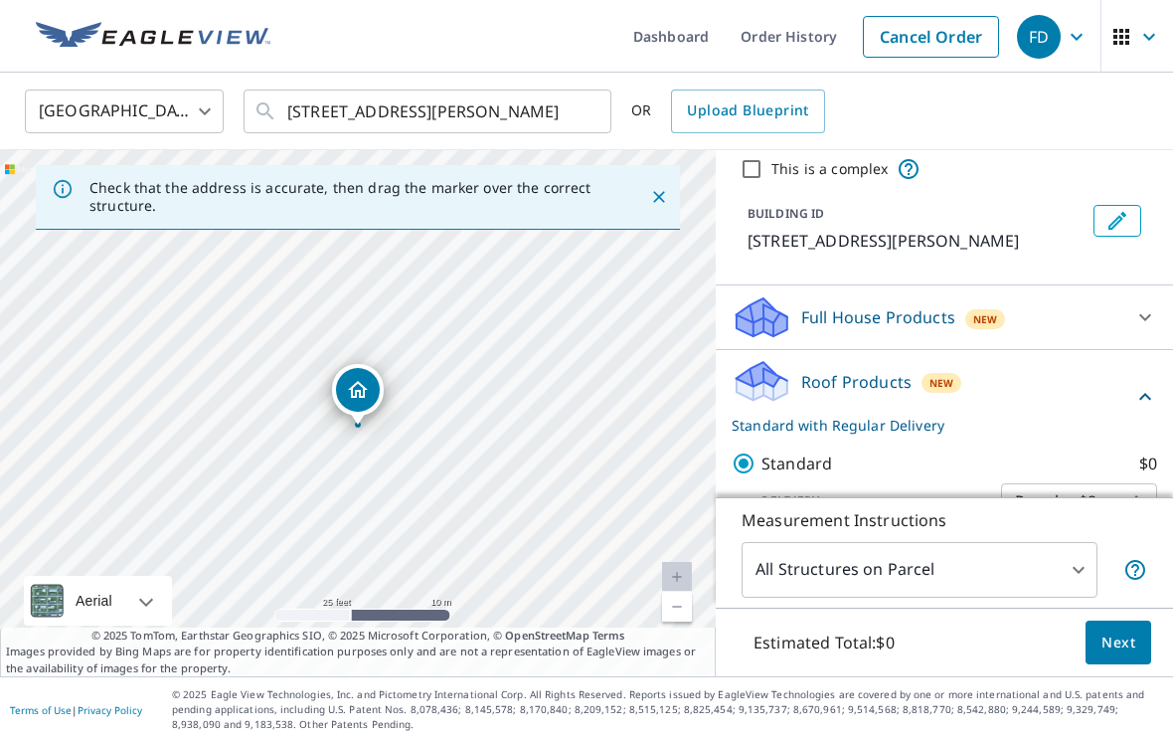
scroll to position [35, 0]
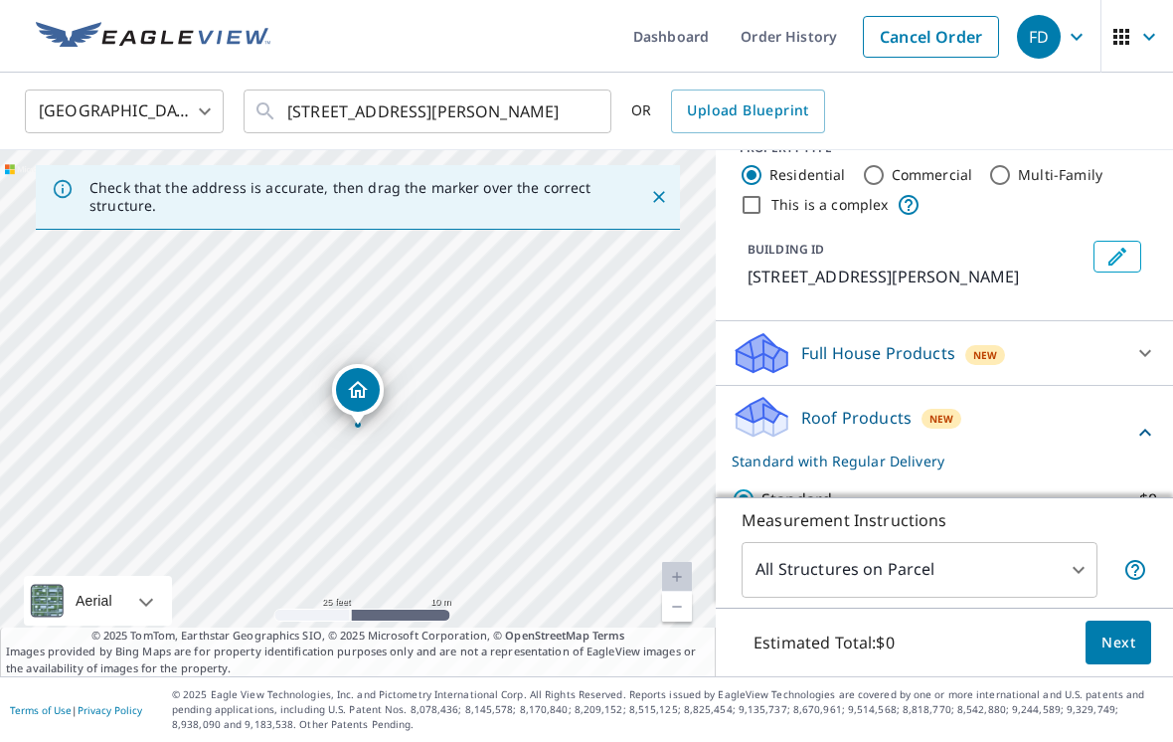
click at [1115, 339] on div "Full House Products New" at bounding box center [927, 353] width 390 height 47
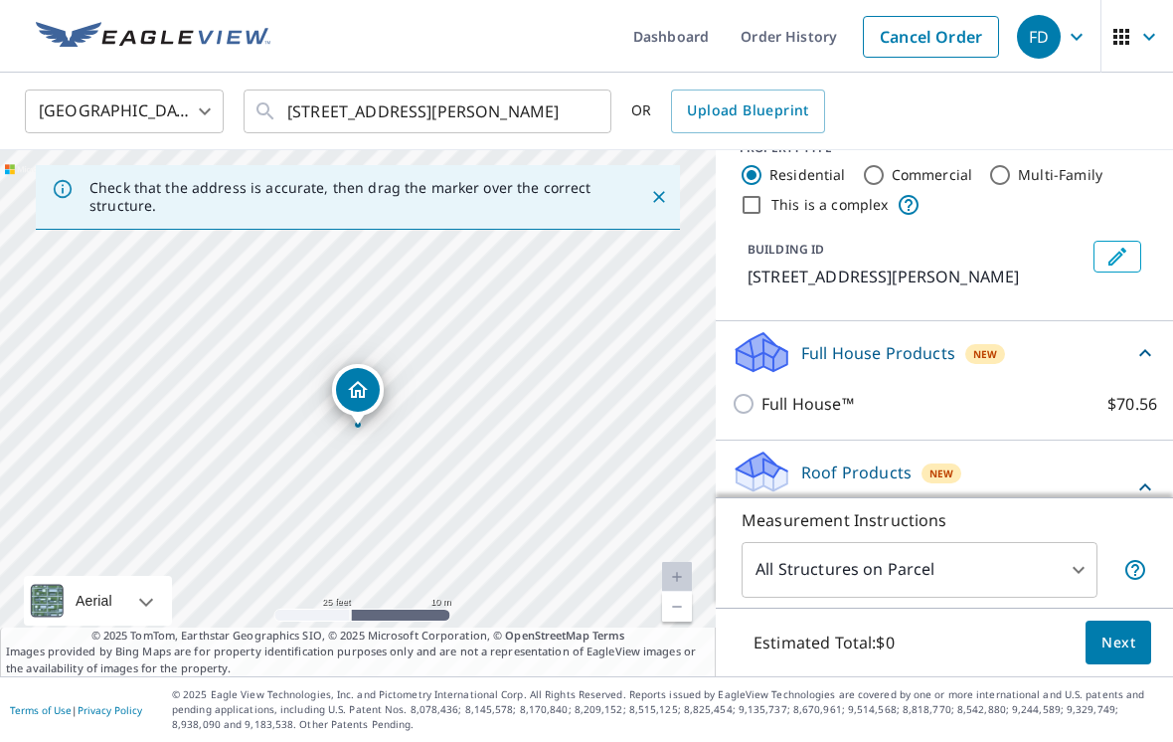
click at [1135, 343] on icon at bounding box center [1145, 353] width 24 height 24
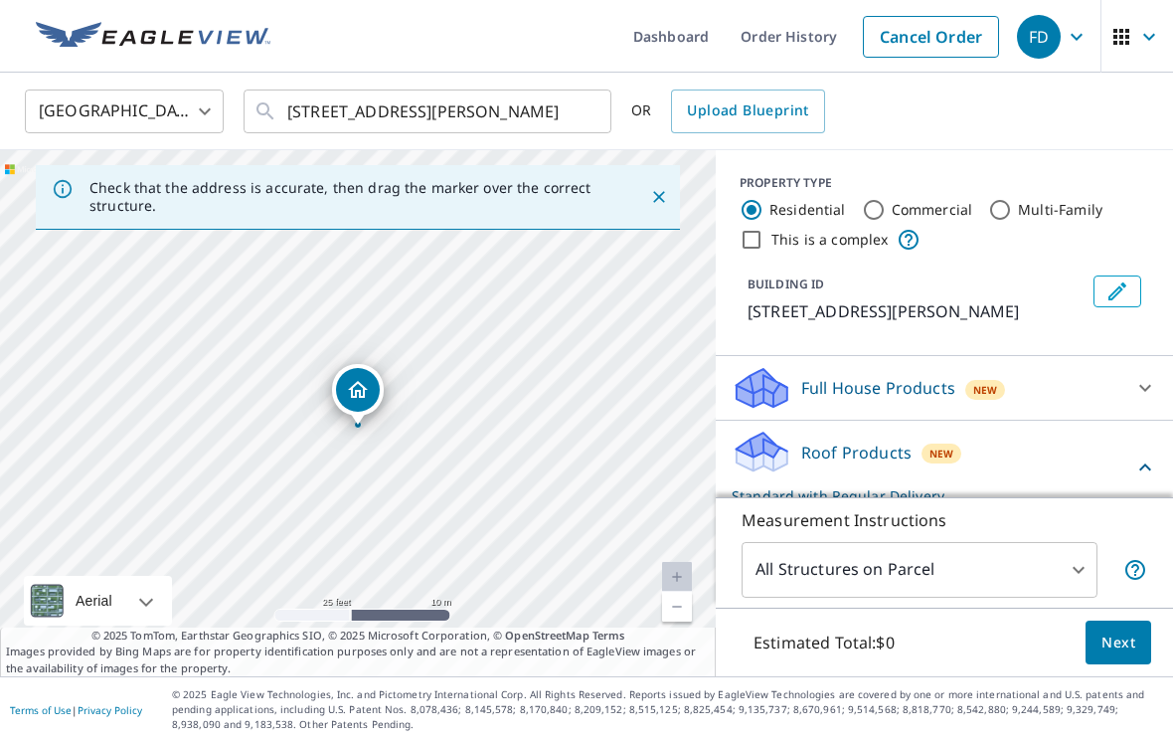
scroll to position [0, 0]
click at [1141, 665] on button "Next" at bounding box center [1119, 642] width 66 height 45
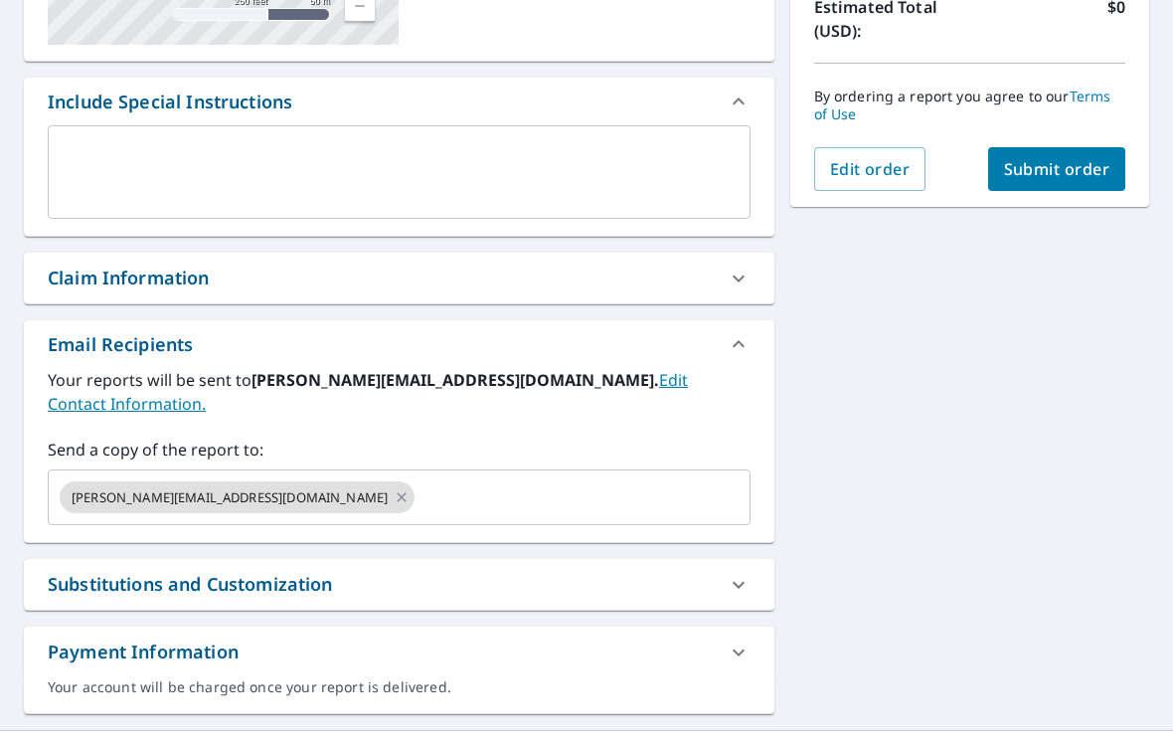
scroll to position [468, 0]
click at [641, 485] on input "text" at bounding box center [565, 498] width 294 height 38
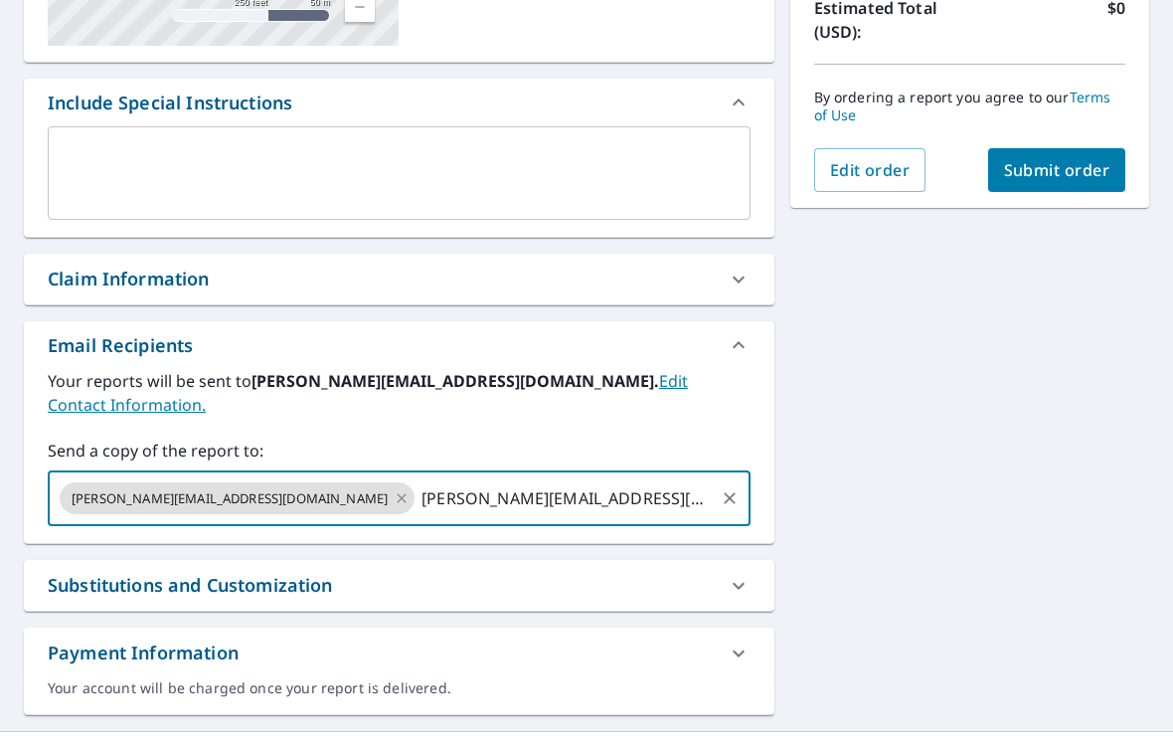
type input "[PERSON_NAME][EMAIL_ADDRESS][DOMAIN_NAME]"
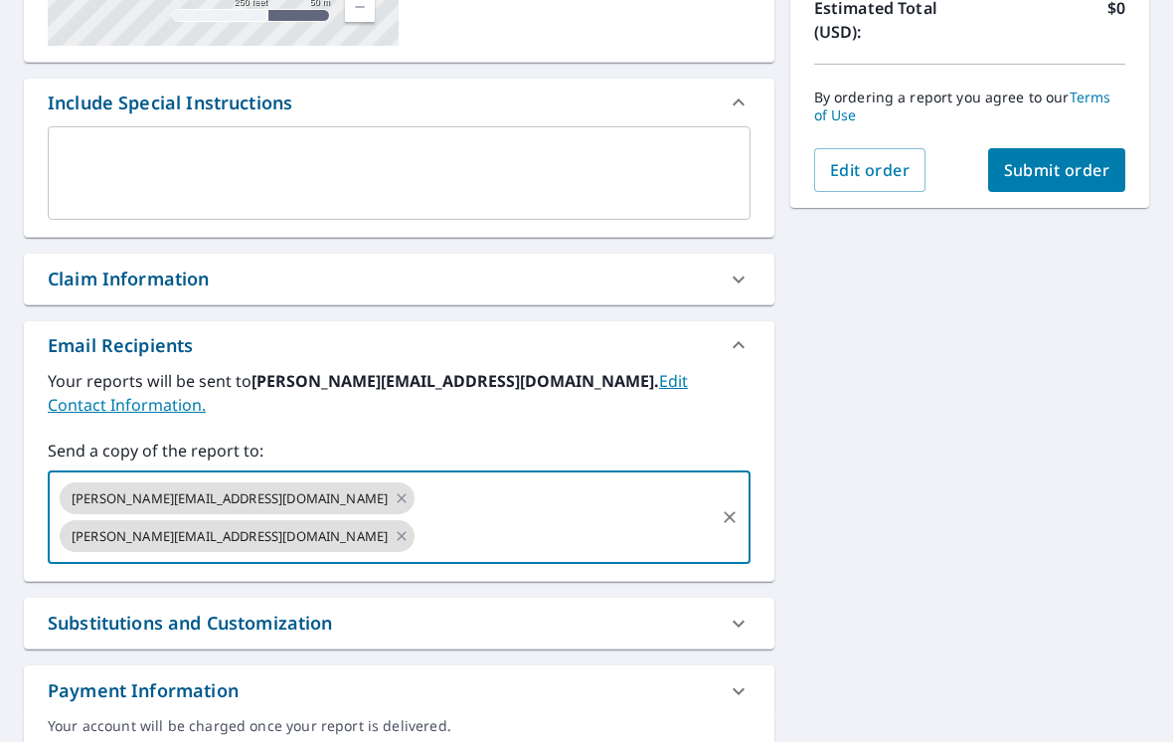
click at [1099, 166] on span "Submit order" at bounding box center [1057, 170] width 106 height 22
checkbox input "true"
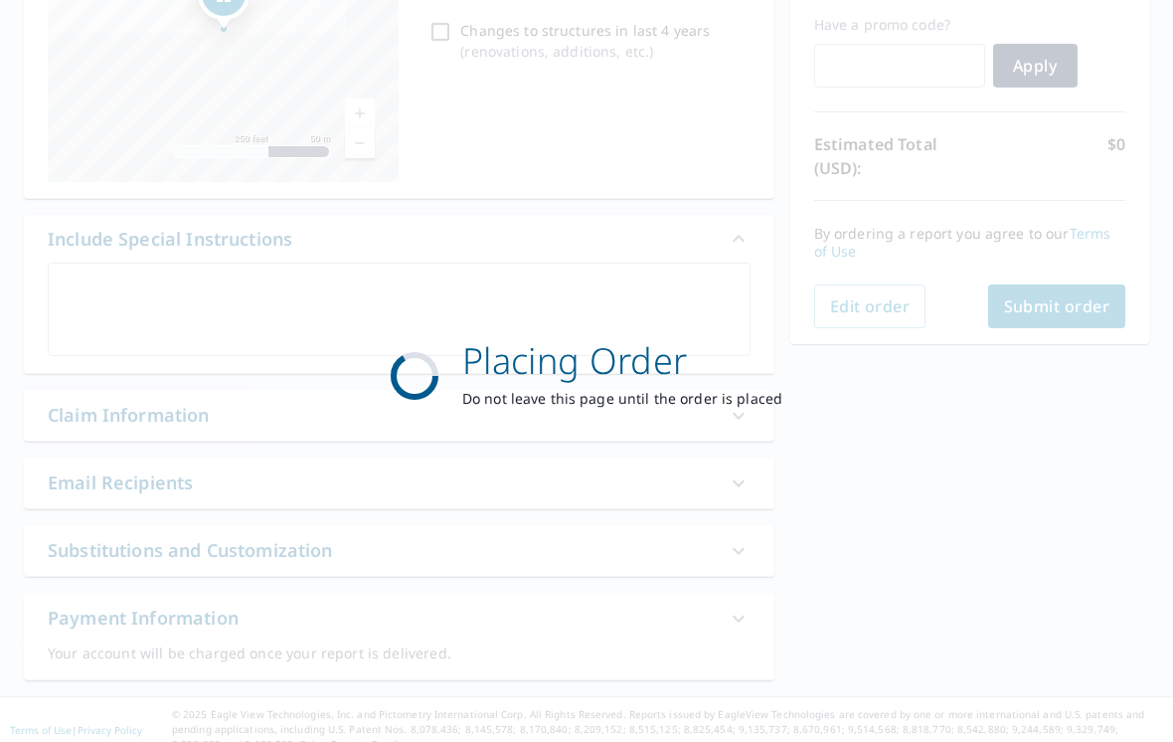
scroll to position [321, 0]
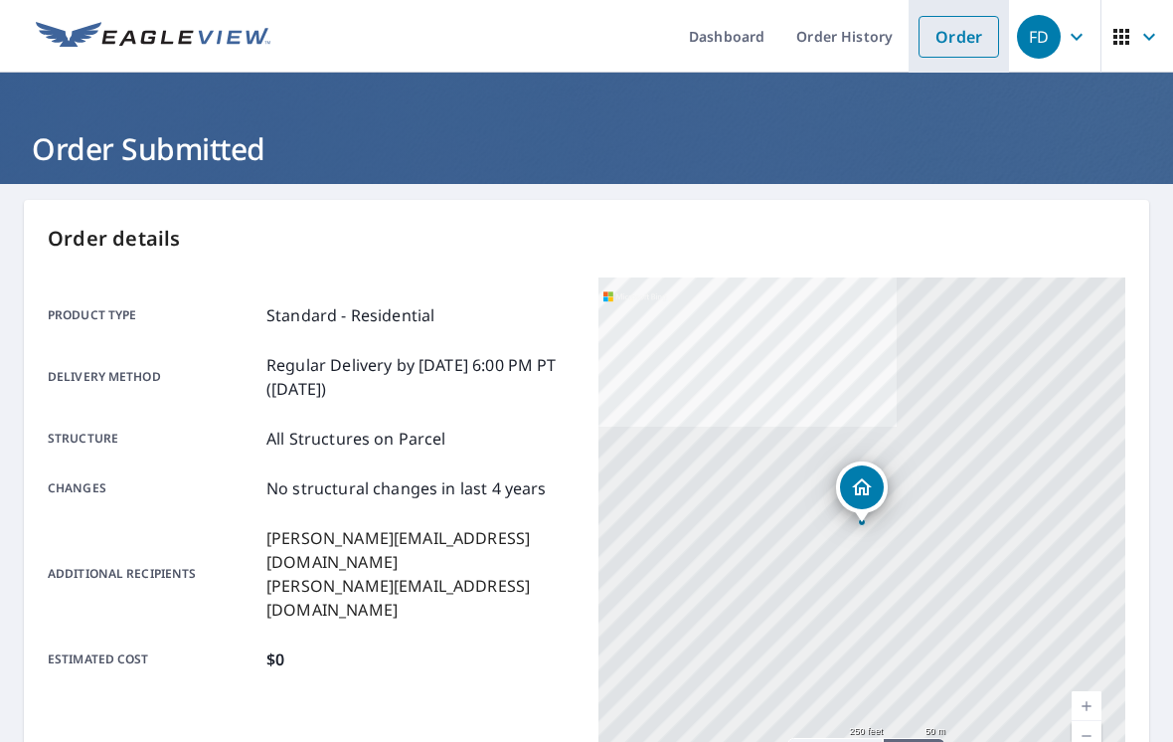
click at [968, 31] on link "Order" at bounding box center [959, 37] width 81 height 42
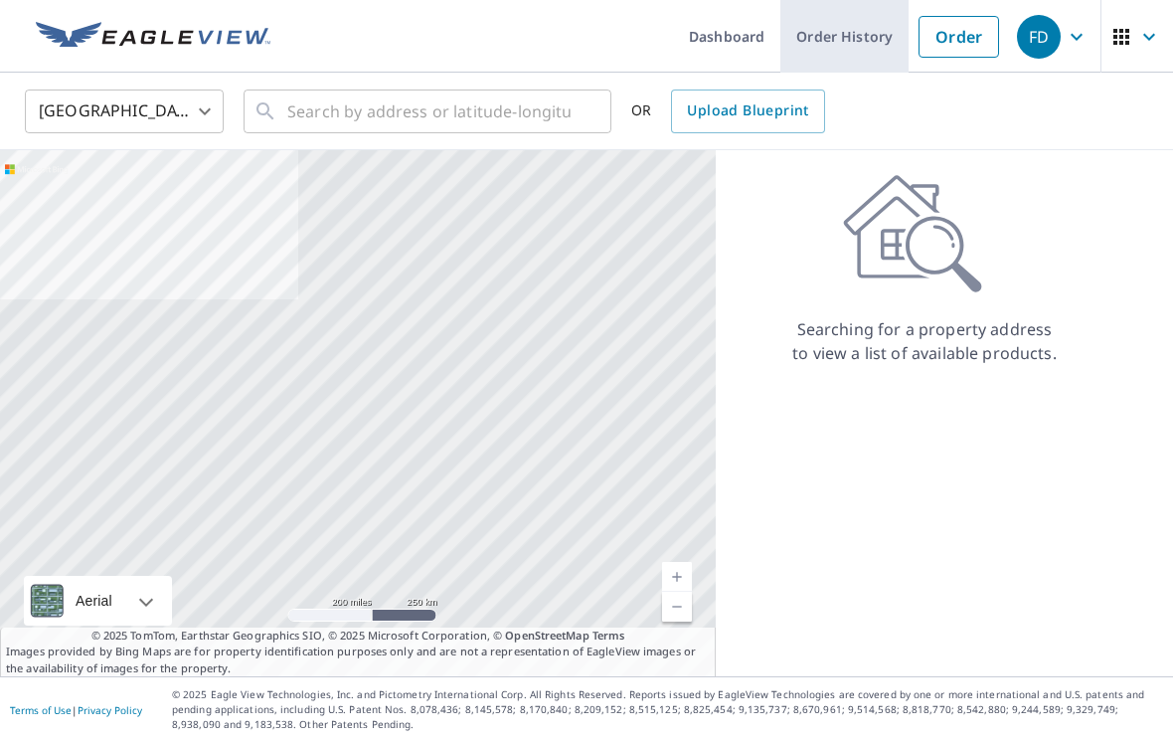
click at [868, 42] on link "Order History" at bounding box center [844, 36] width 128 height 73
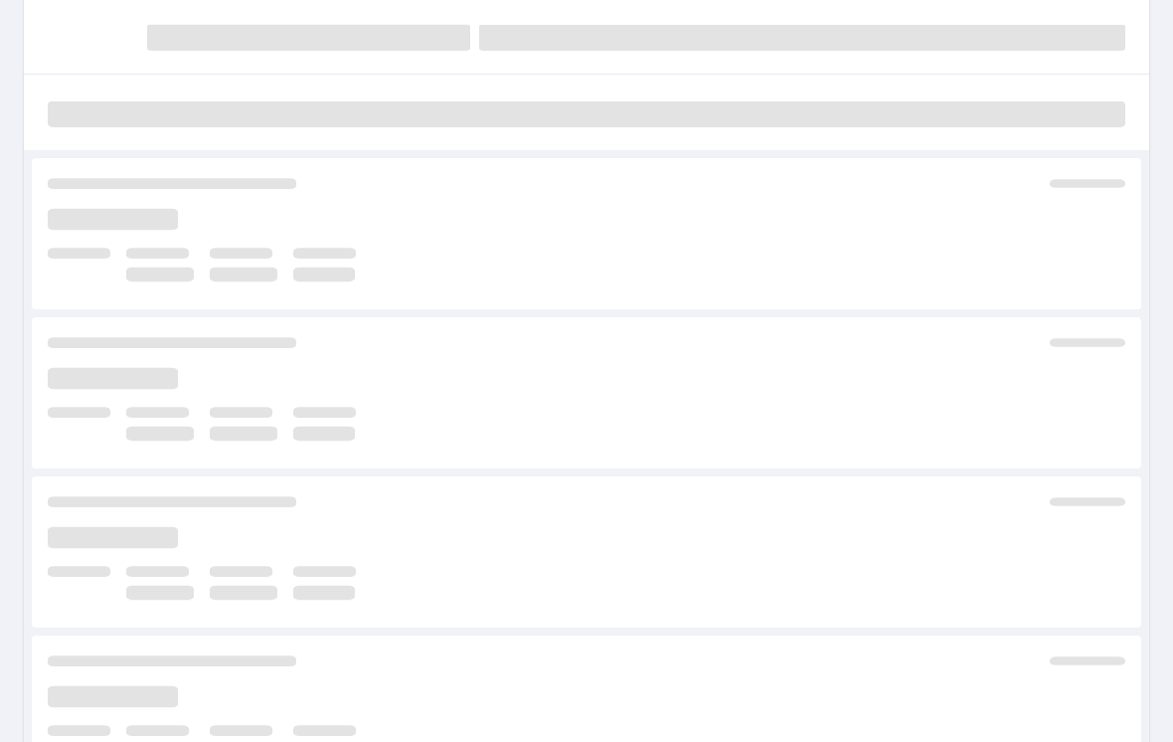
scroll to position [213, 0]
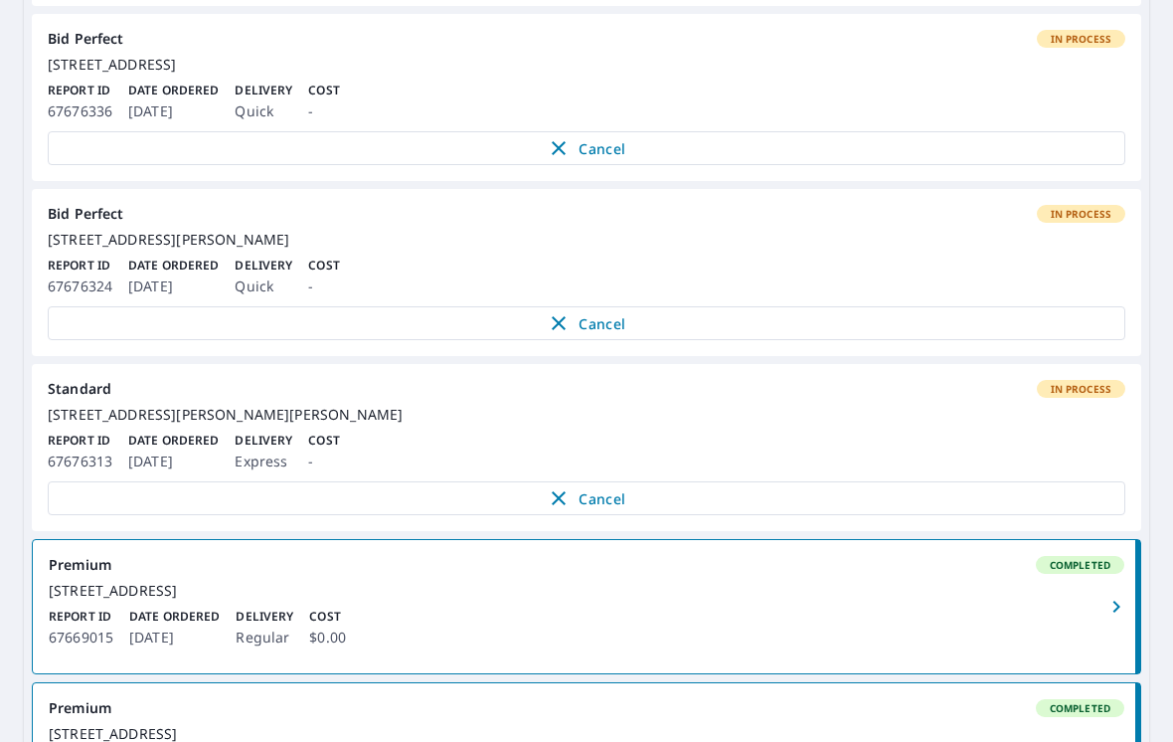
scroll to position [549, 0]
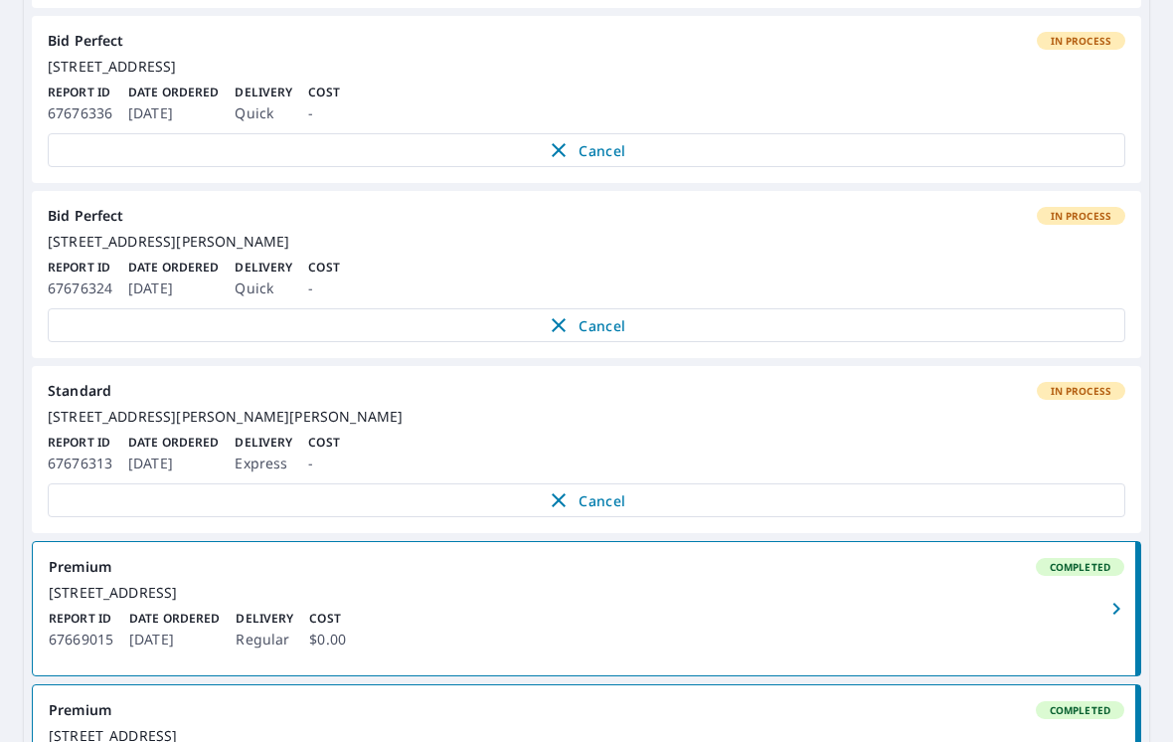
click at [981, 495] on link "Standard In Process [STREET_ADDRESS][PERSON_NAME] Report ID 67676313 Date Order…" at bounding box center [586, 449] width 1109 height 167
click at [97, 425] on div "[STREET_ADDRESS][PERSON_NAME][PERSON_NAME]" at bounding box center [587, 417] width 1078 height 18
